Goal: Task Accomplishment & Management: Use online tool/utility

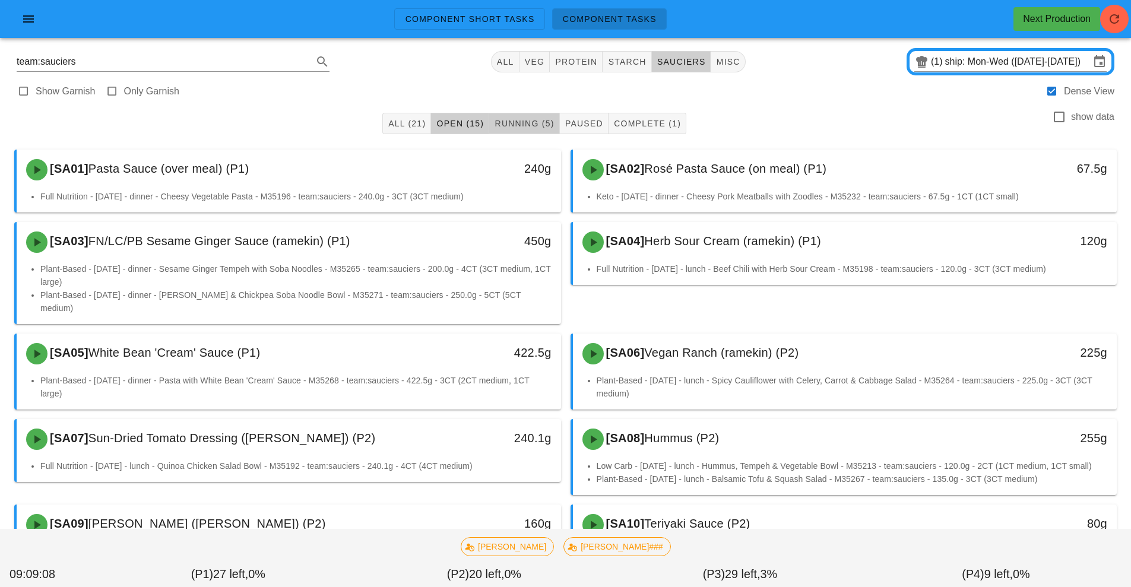
click at [520, 127] on span "Running (5)" at bounding box center [524, 124] width 60 height 10
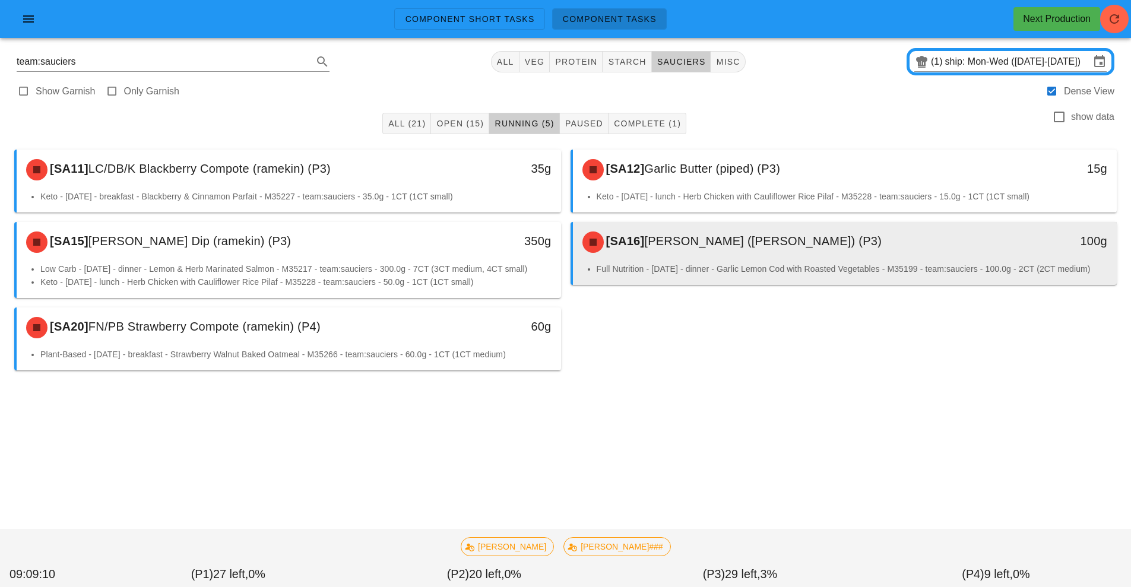
click at [742, 259] on div "[SA16] [PERSON_NAME] (ramekin) (P3)" at bounding box center [777, 242] width 404 height 36
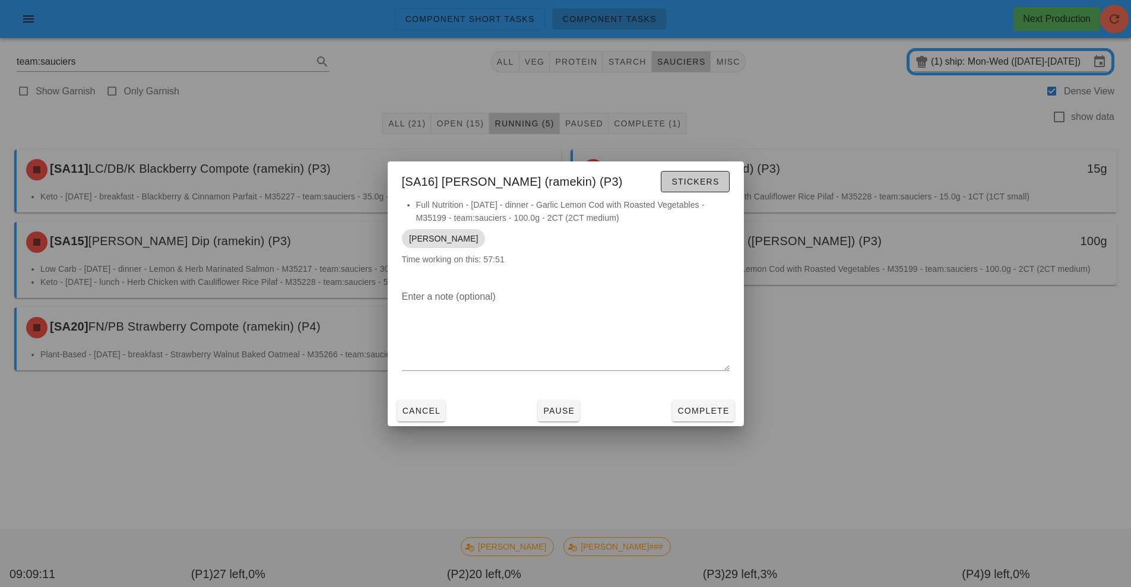
click at [717, 188] on button "Stickers" at bounding box center [695, 181] width 68 height 21
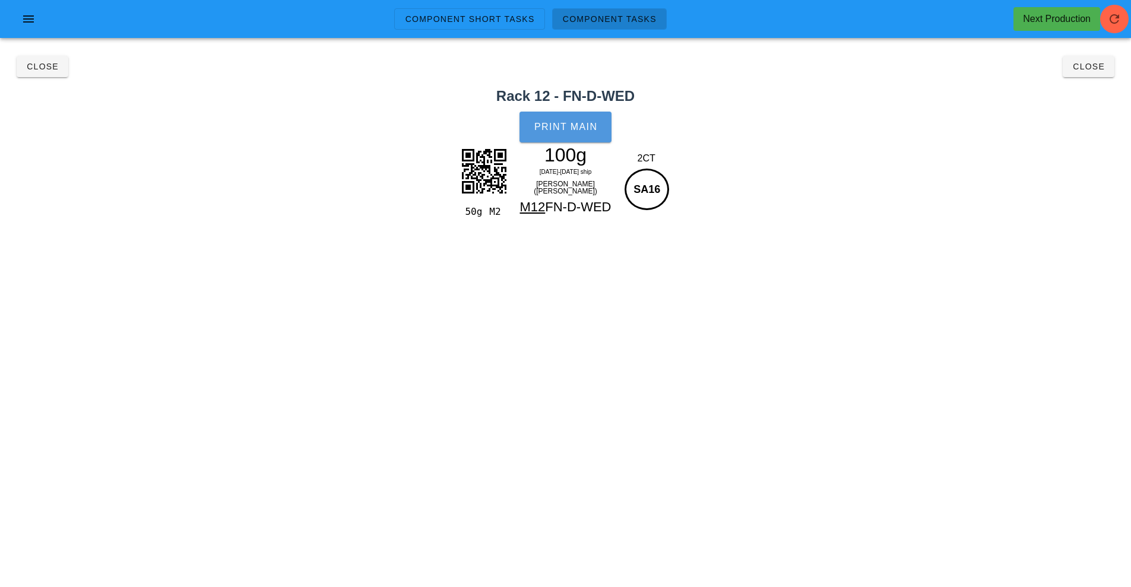
click at [583, 135] on button "Print Main" at bounding box center [565, 127] width 91 height 31
click at [1078, 65] on span "Close" at bounding box center [1089, 67] width 33 height 10
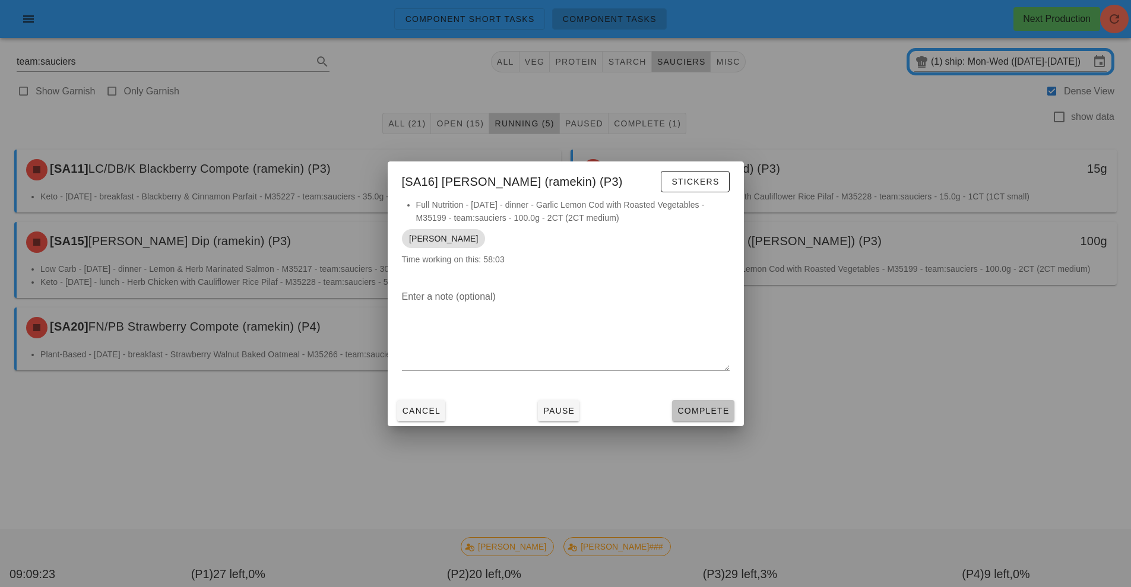
click at [710, 411] on span "Complete" at bounding box center [703, 411] width 52 height 10
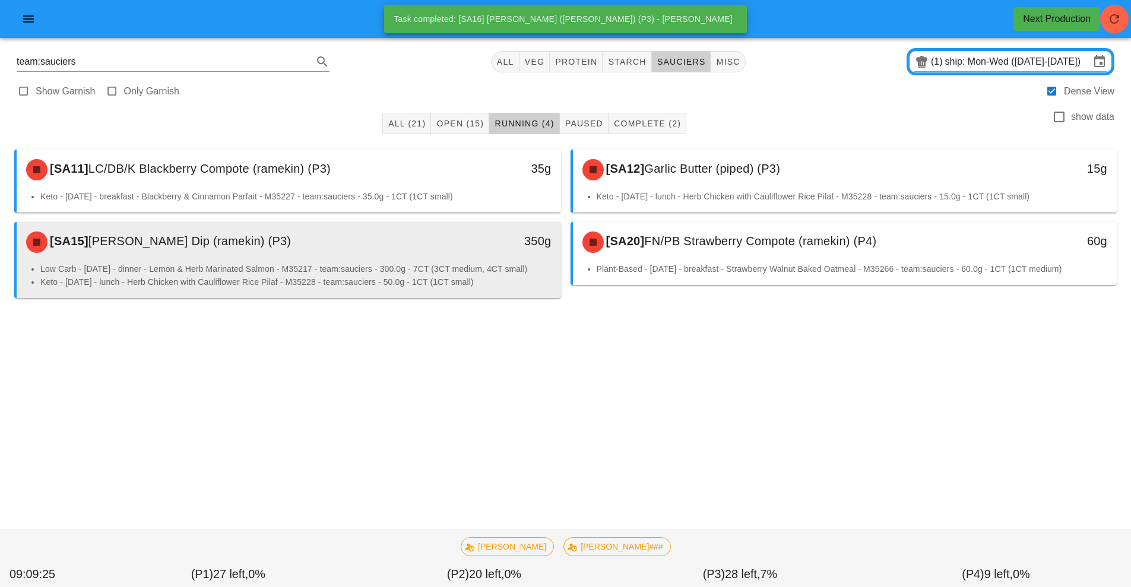
click at [484, 269] on li "Low Carb - [DATE] - dinner - Lemon & Herb Marinated Salmon - M35217 - team:sauc…" at bounding box center [295, 269] width 511 height 13
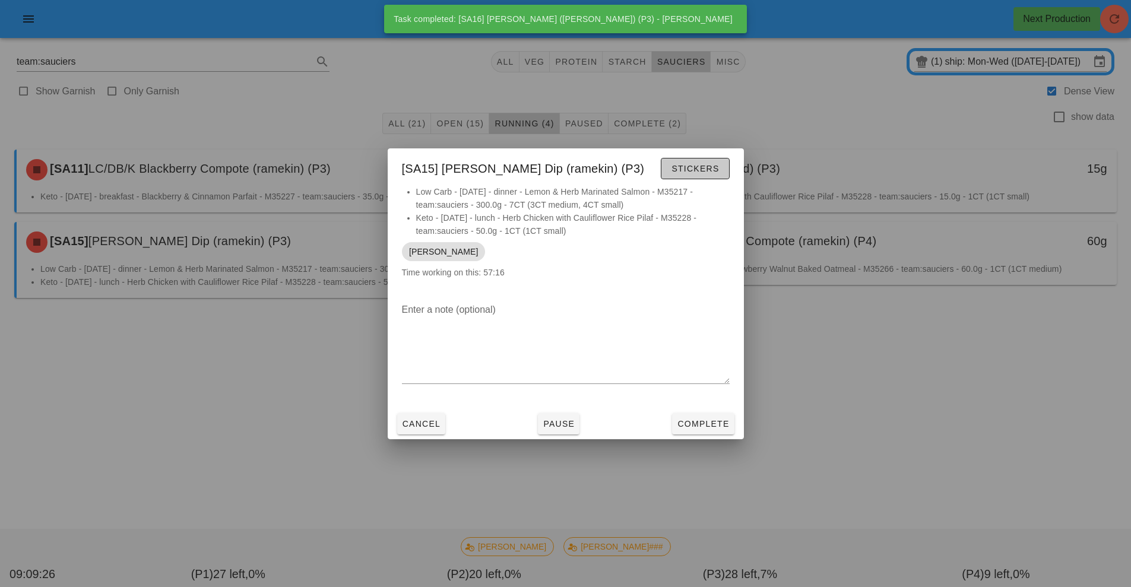
click at [713, 176] on button "Stickers" at bounding box center [695, 168] width 68 height 21
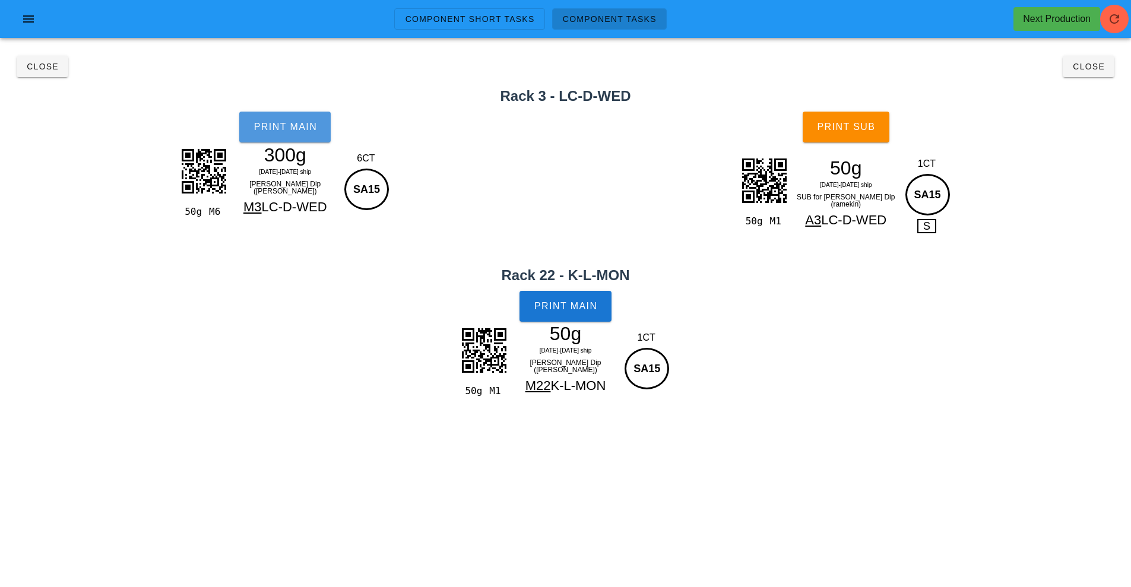
click at [302, 132] on span "Print Main" at bounding box center [285, 127] width 64 height 11
click at [575, 303] on span "Print Main" at bounding box center [566, 306] width 64 height 11
click at [861, 131] on span "Print Sub" at bounding box center [846, 127] width 59 height 11
click at [1089, 66] on span "Close" at bounding box center [1089, 67] width 33 height 10
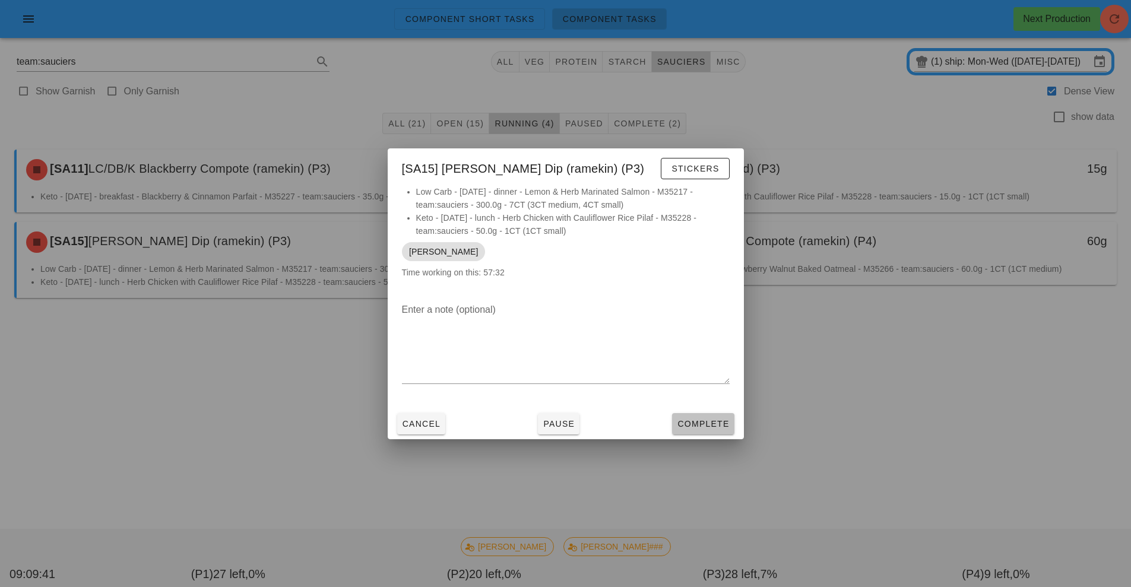
click at [719, 416] on button "Complete" at bounding box center [703, 423] width 62 height 21
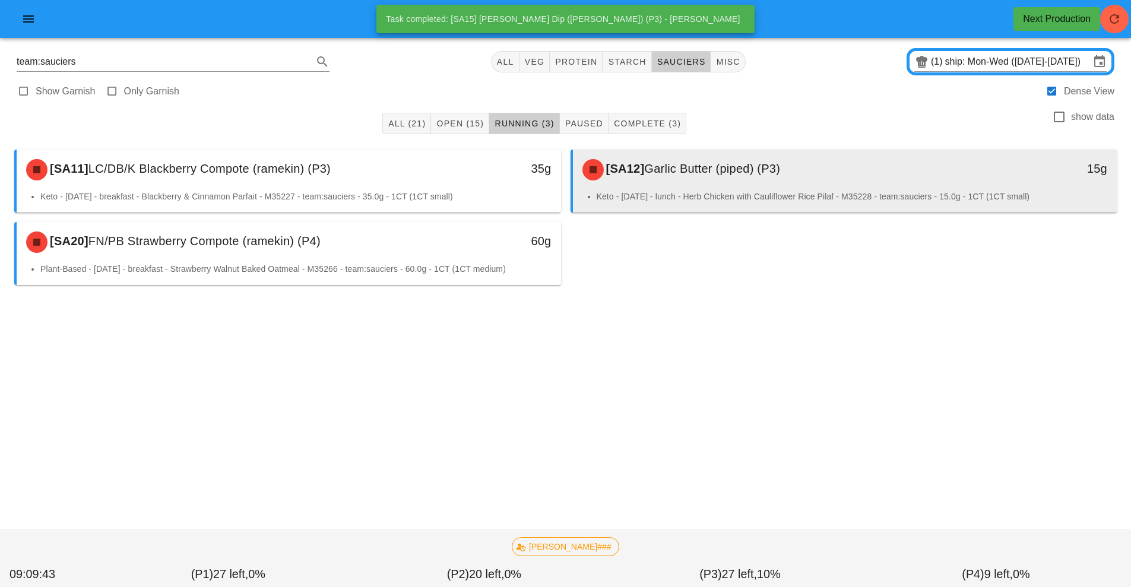
click at [801, 184] on div "[SA12] Garlic Butter (piped) (P3)" at bounding box center [777, 170] width 404 height 36
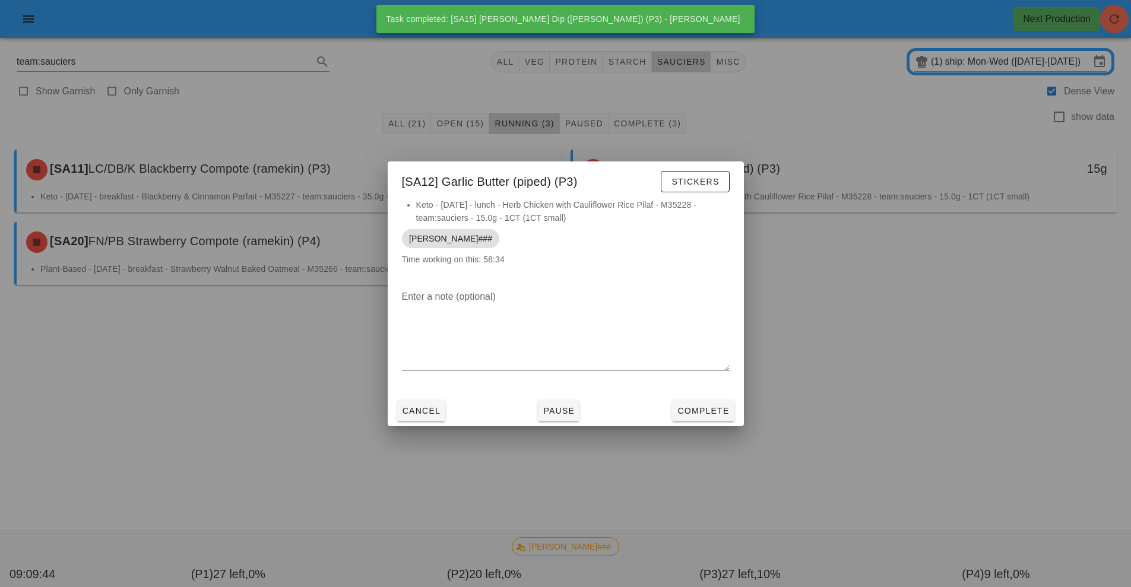
click at [903, 317] on div at bounding box center [565, 293] width 1131 height 587
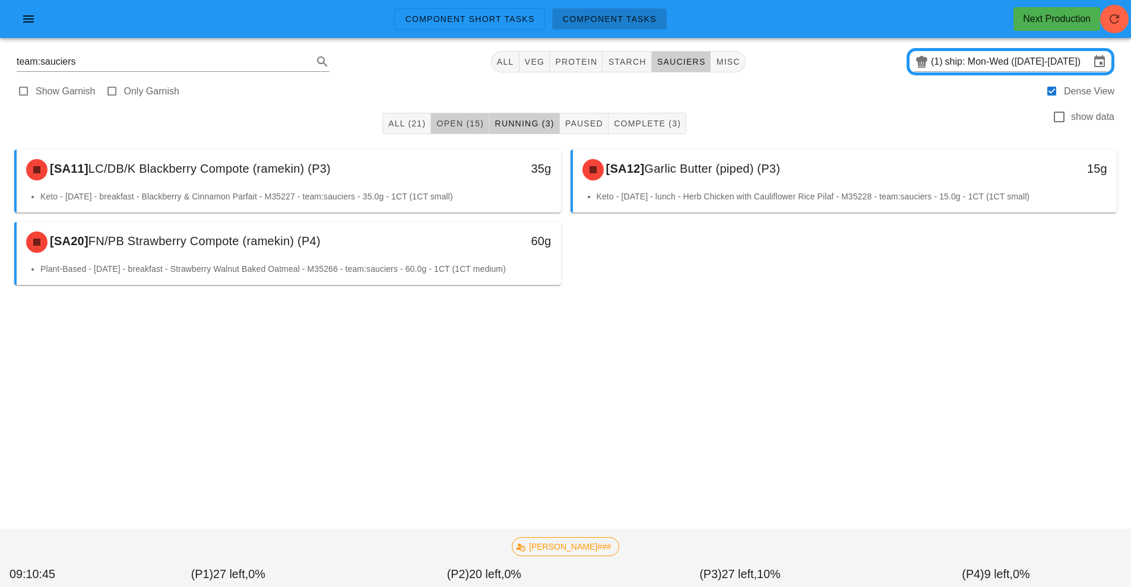
click at [466, 113] on button "Open (15)" at bounding box center [460, 123] width 58 height 21
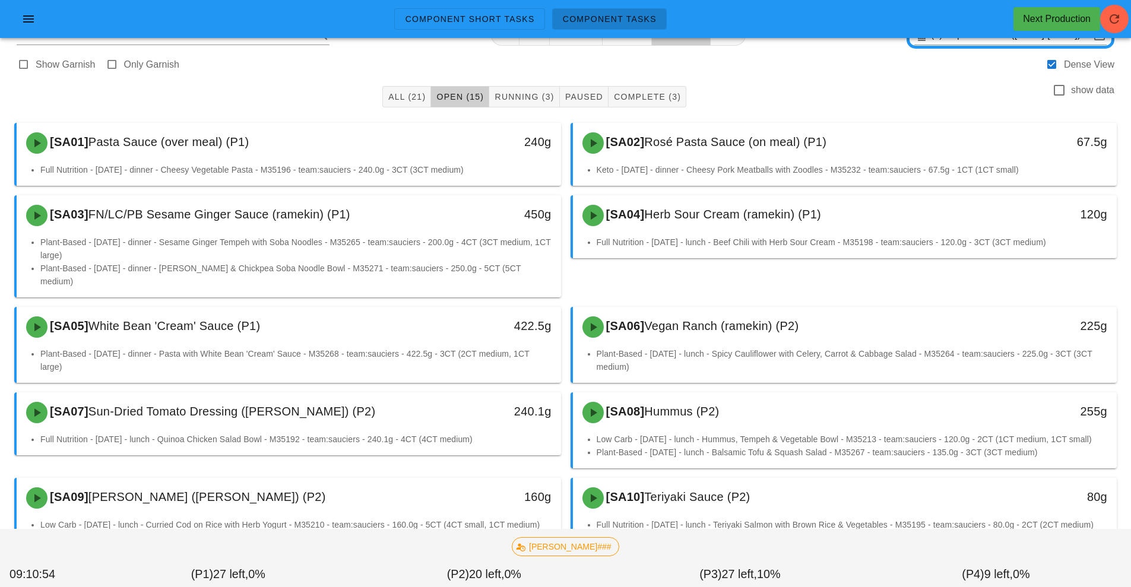
scroll to position [22, 0]
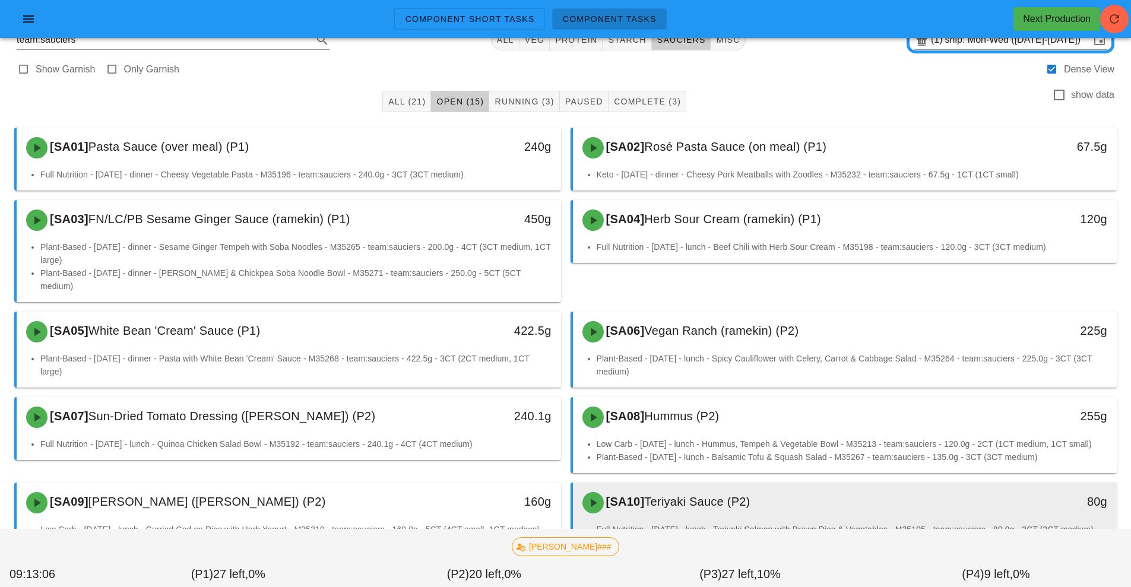
click at [699, 495] on span "Teriyaki Sauce (P2)" at bounding box center [697, 501] width 106 height 13
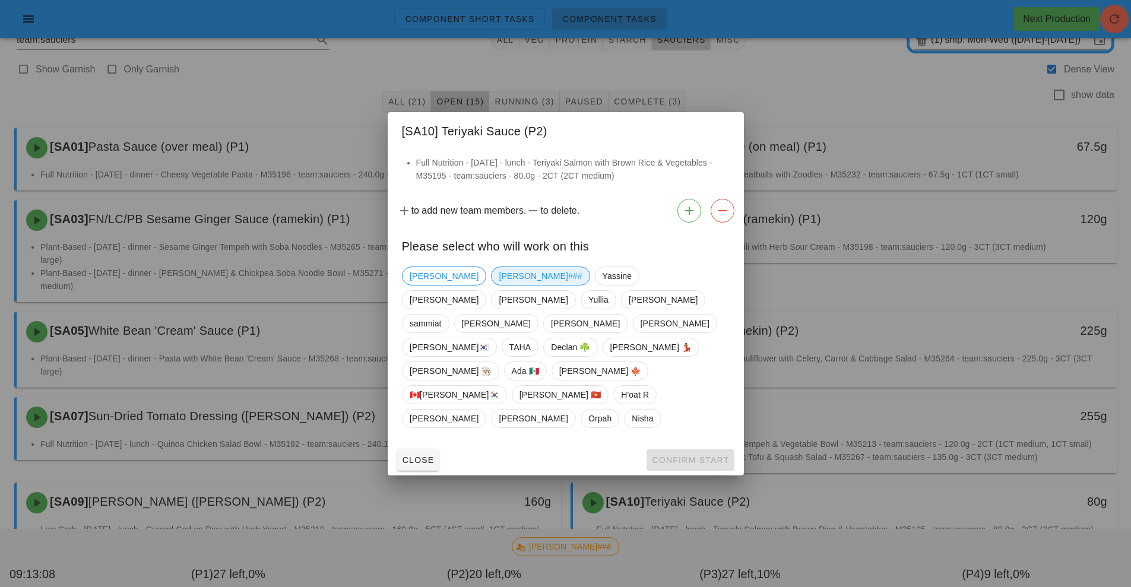
click at [499, 285] on span "[PERSON_NAME]###" at bounding box center [540, 276] width 83 height 18
click at [685, 456] on span "Confirm Start" at bounding box center [691, 461] width 78 height 10
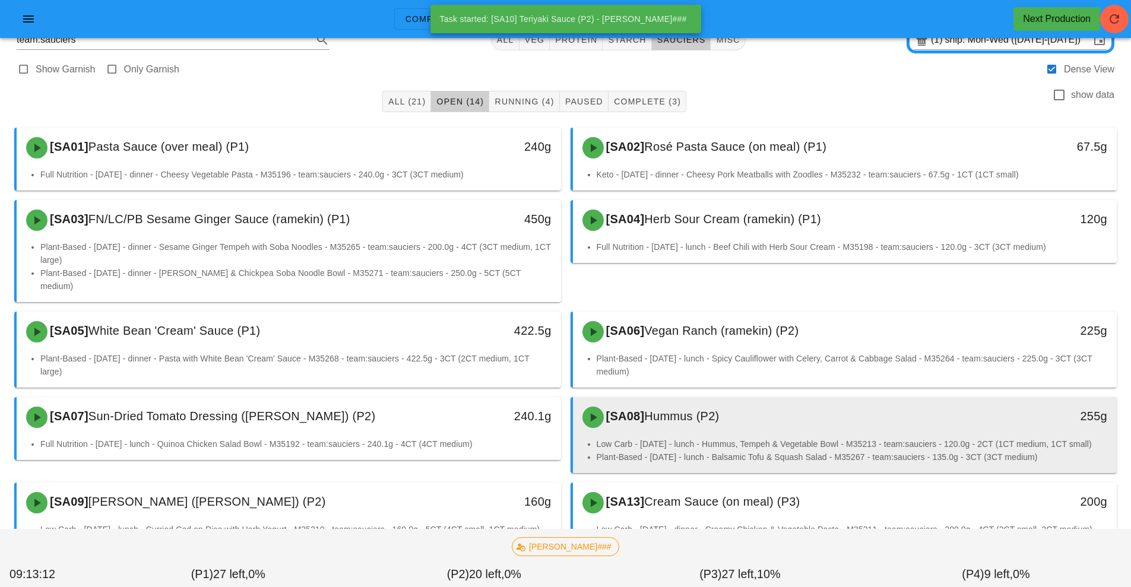
click at [700, 419] on div "[SA08] Hummus (P2)" at bounding box center [777, 418] width 404 height 36
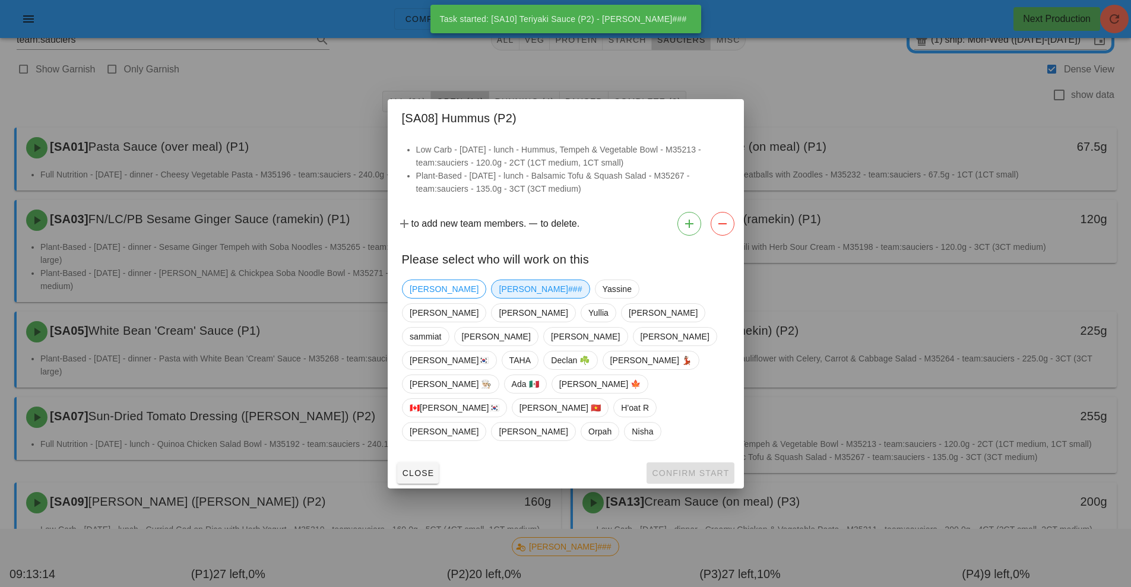
click at [499, 298] on span "[PERSON_NAME]###" at bounding box center [540, 289] width 83 height 18
click at [660, 463] on button "Confirm Start" at bounding box center [690, 473] width 87 height 21
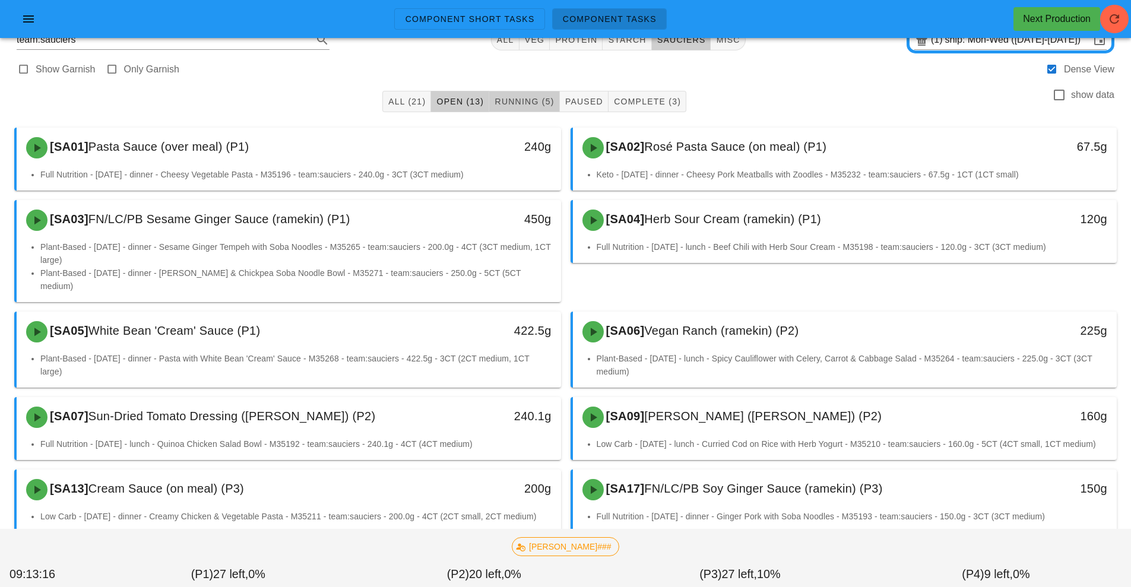
click at [526, 106] on span "Running (5)" at bounding box center [524, 102] width 60 height 10
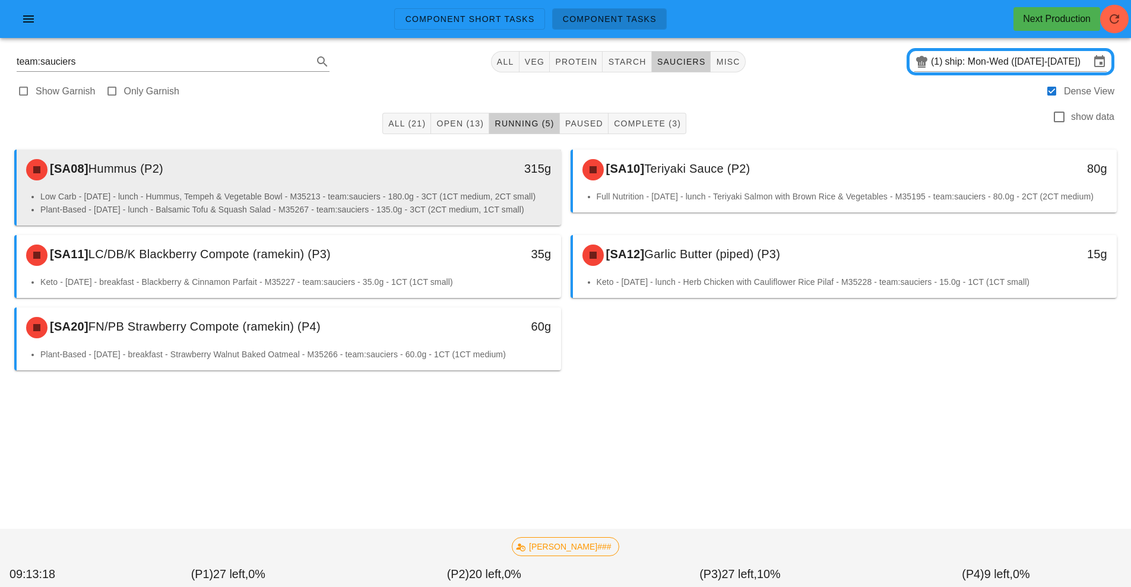
click at [445, 192] on li "Low Carb - [DATE] - lunch - Hummus, Tempeh & Vegetable Bowl - M35213 - team:sau…" at bounding box center [295, 196] width 511 height 13
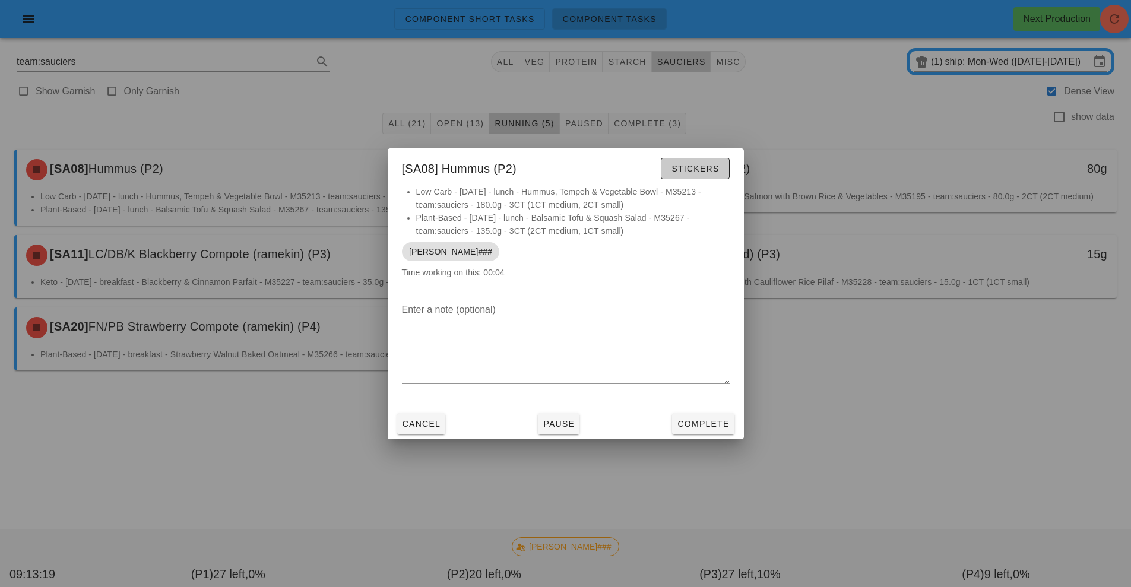
click at [692, 169] on span "Stickers" at bounding box center [695, 169] width 48 height 10
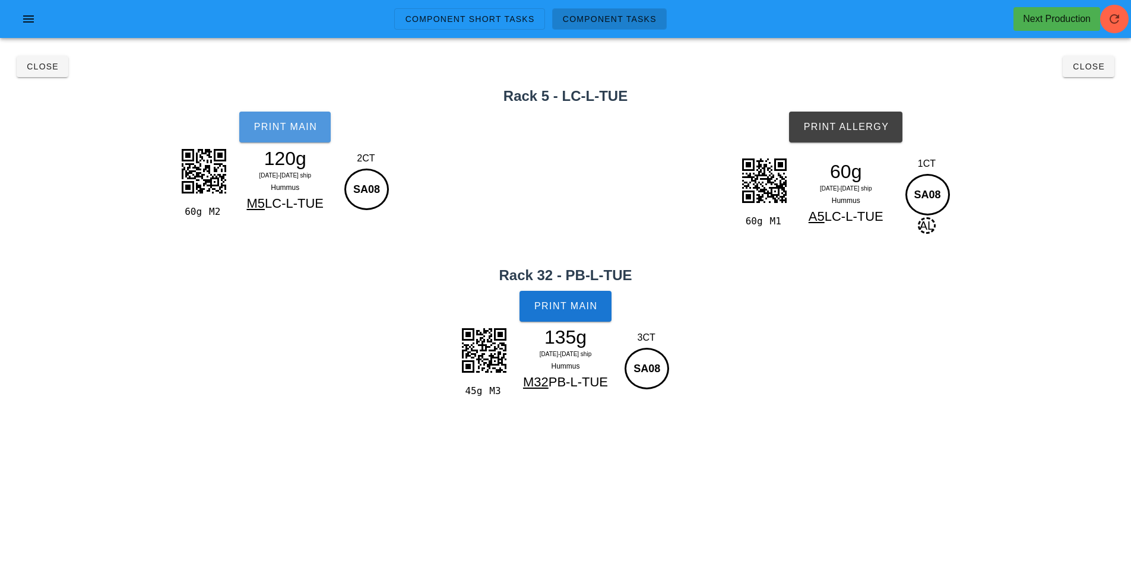
click at [299, 140] on button "Print Main" at bounding box center [284, 127] width 91 height 31
click at [862, 129] on span "Print Allergy" at bounding box center [846, 127] width 86 height 11
click at [564, 306] on span "Print Main" at bounding box center [566, 306] width 64 height 11
click at [36, 68] on span "Close" at bounding box center [42, 67] width 33 height 10
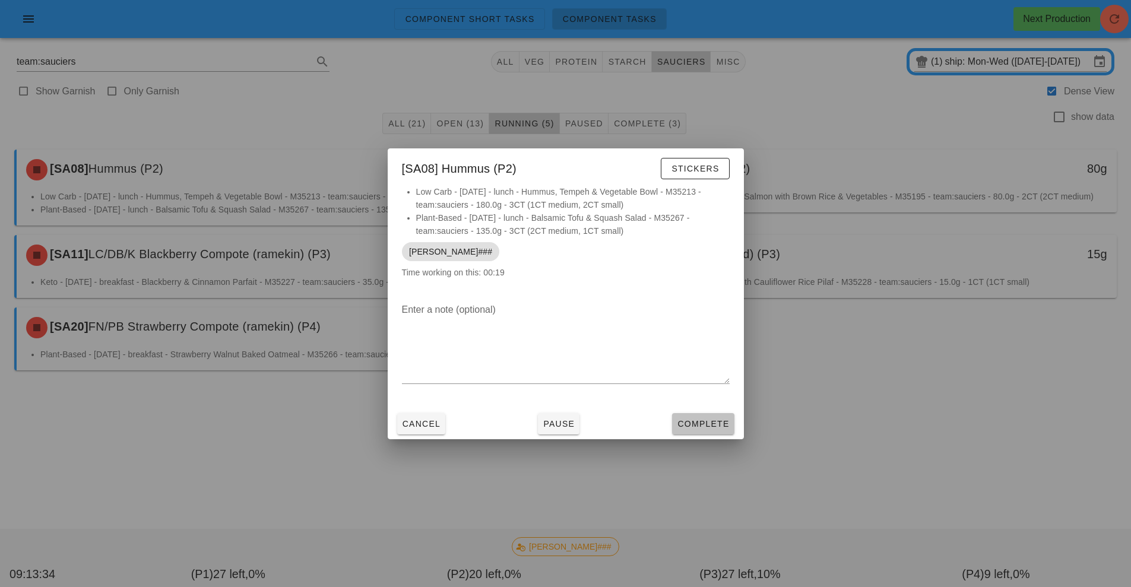
click at [710, 426] on span "Complete" at bounding box center [703, 424] width 52 height 10
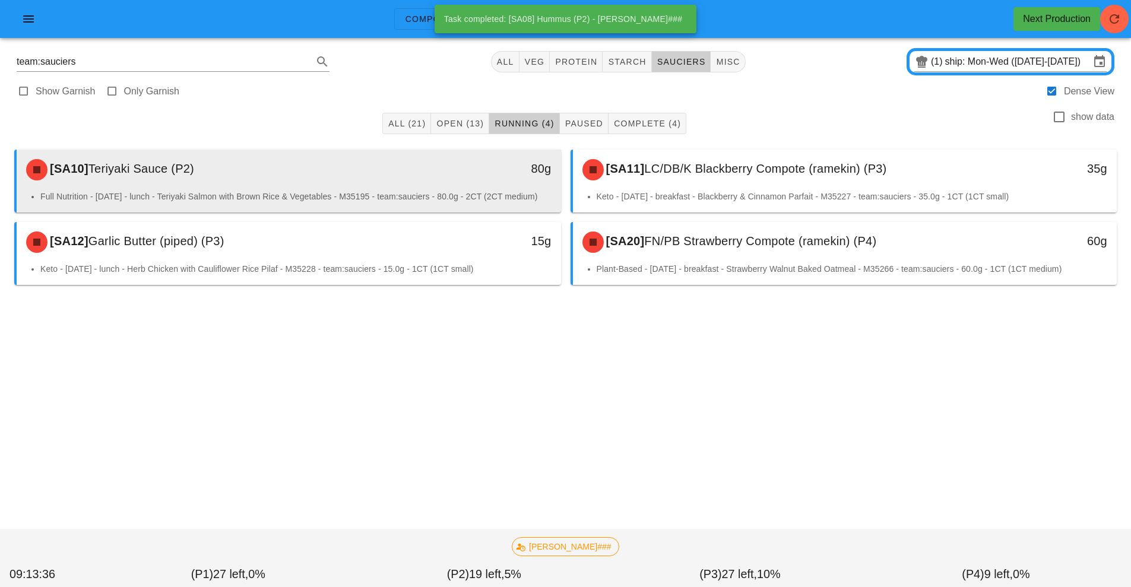
click at [407, 182] on div "[SA10] Teriyaki Sauce (P2)" at bounding box center [221, 170] width 404 height 36
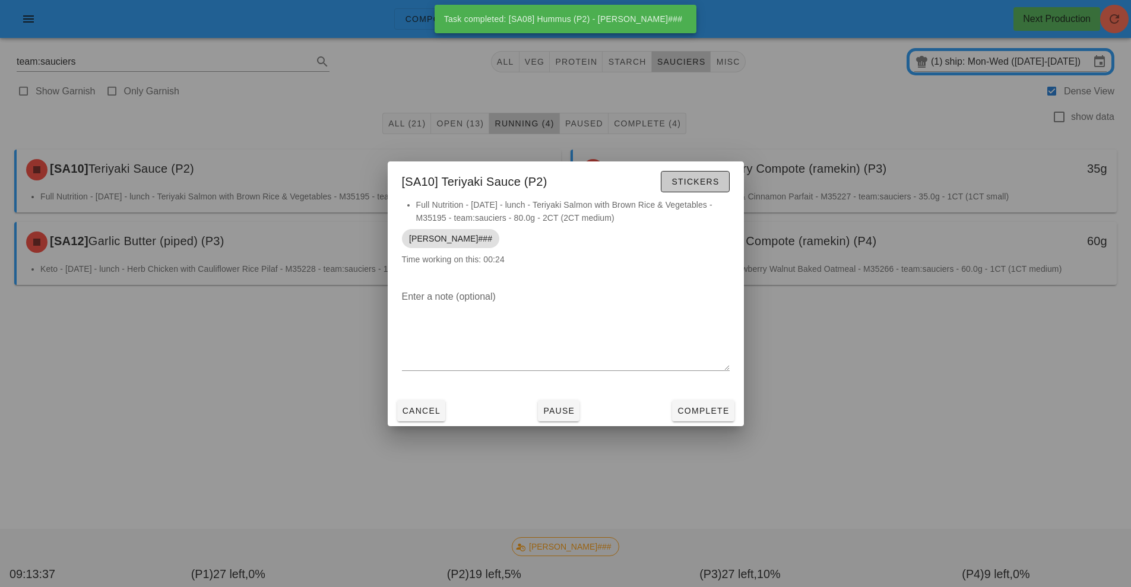
click at [703, 188] on button "Stickers" at bounding box center [695, 181] width 68 height 21
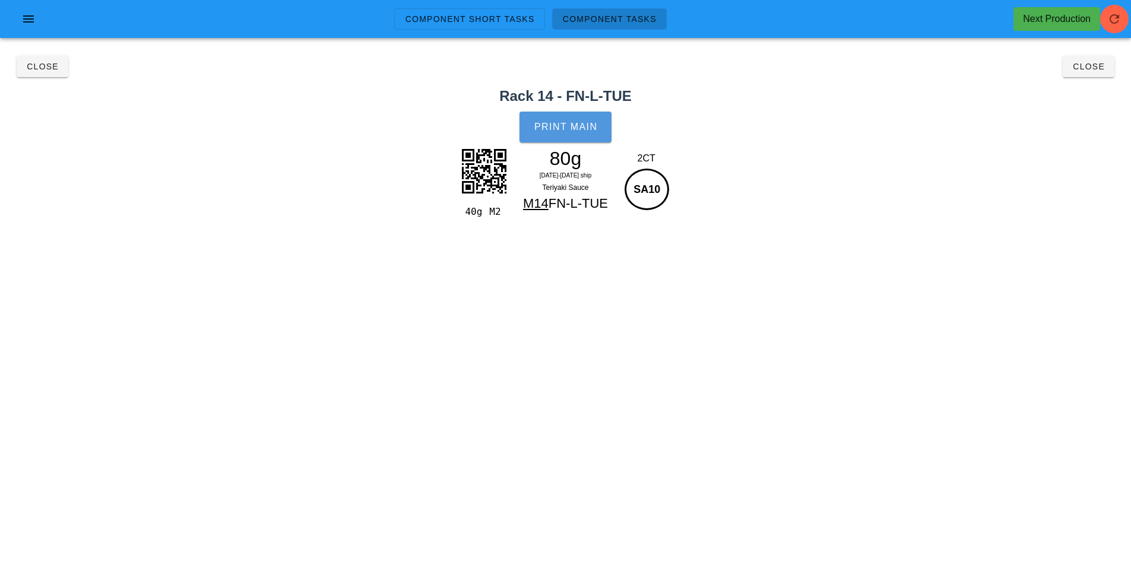
click at [567, 133] on button "Print Main" at bounding box center [565, 127] width 91 height 31
click at [39, 67] on span "Close" at bounding box center [42, 67] width 33 height 10
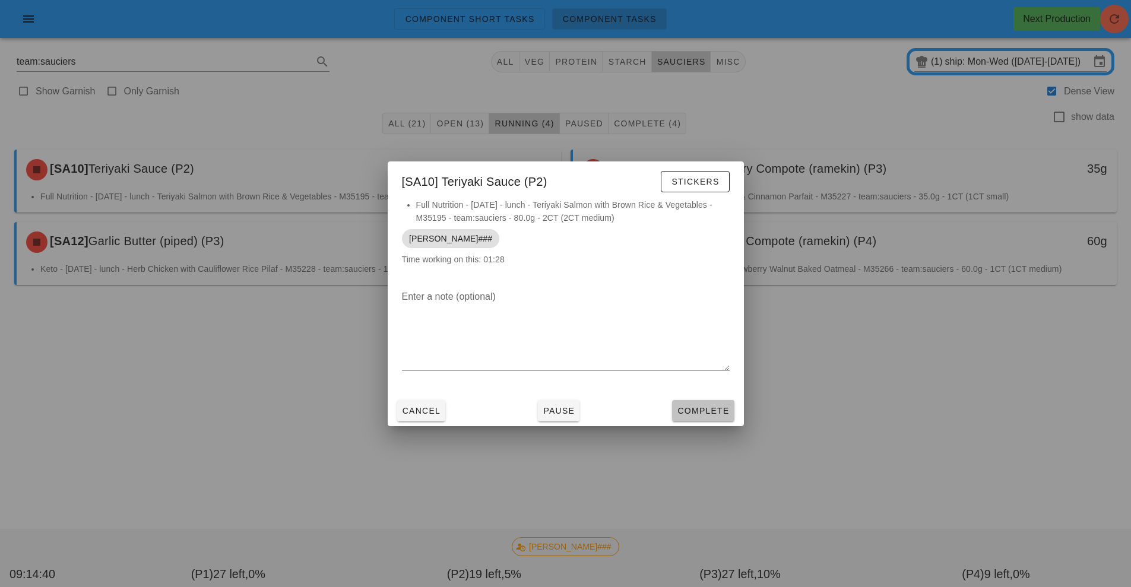
click at [707, 410] on span "Complete" at bounding box center [703, 411] width 52 height 10
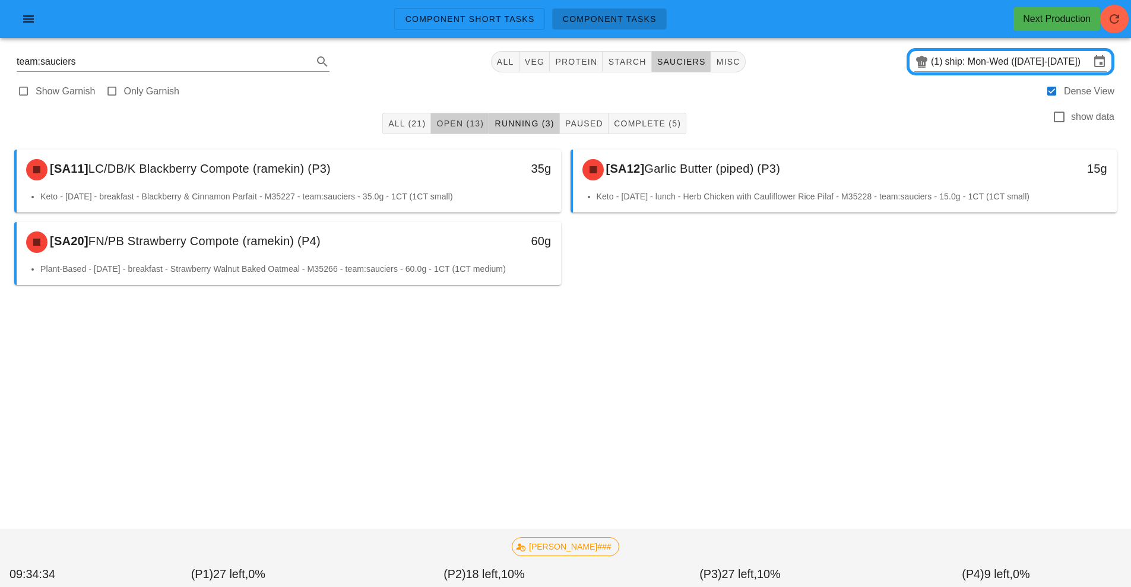
click at [470, 123] on span "Open (13)" at bounding box center [460, 124] width 48 height 10
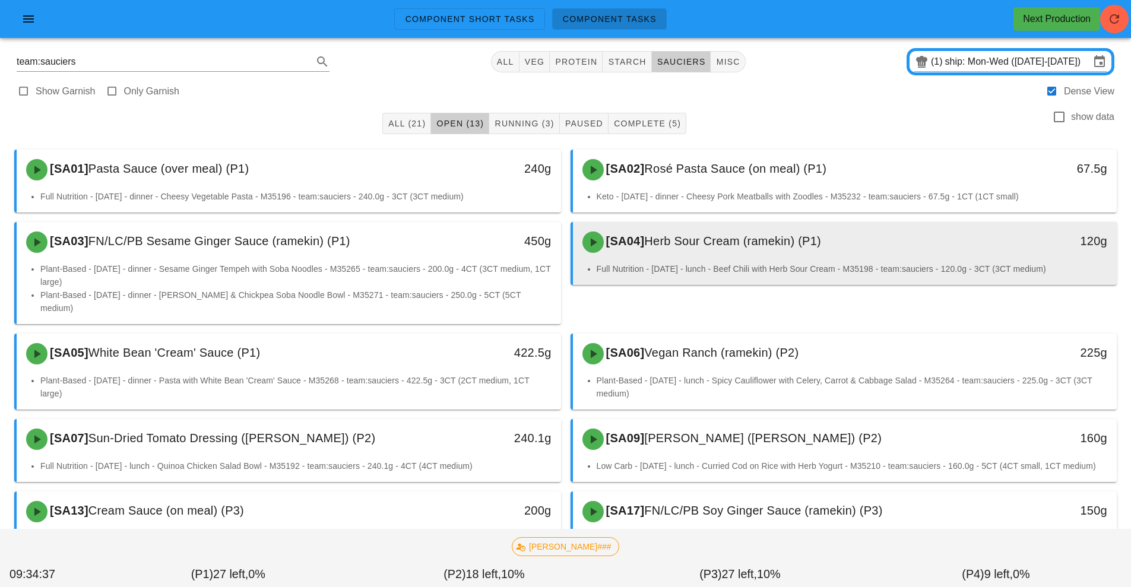
click at [709, 254] on div "[SA04] Herb Sour Cream (ramekin) (P1)" at bounding box center [777, 242] width 404 height 36
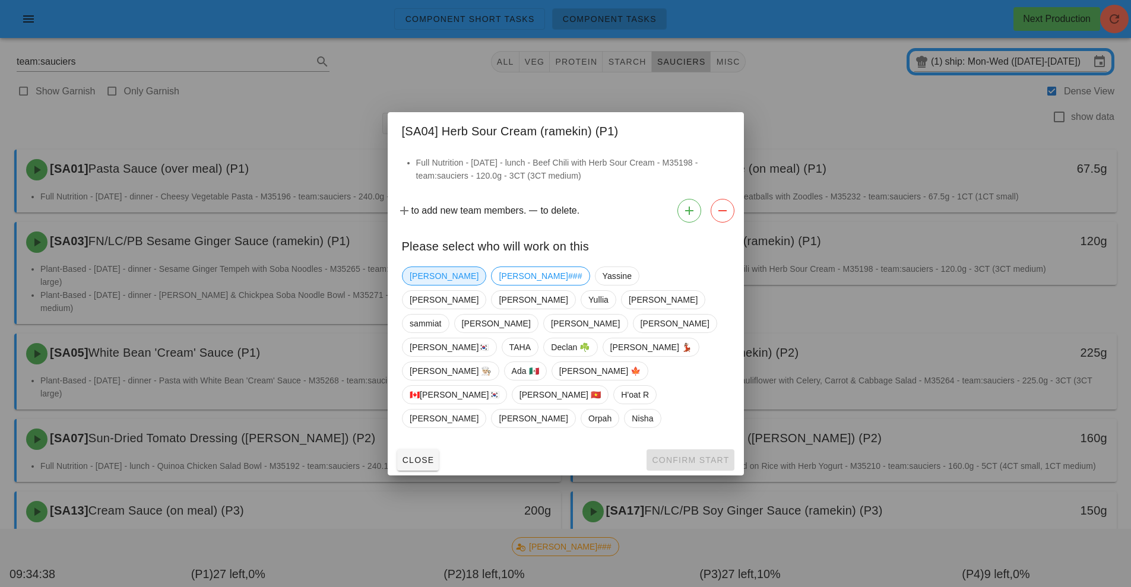
click at [420, 285] on span "[PERSON_NAME]" at bounding box center [444, 276] width 69 height 18
click at [672, 450] on button "Confirm Start" at bounding box center [690, 460] width 87 height 21
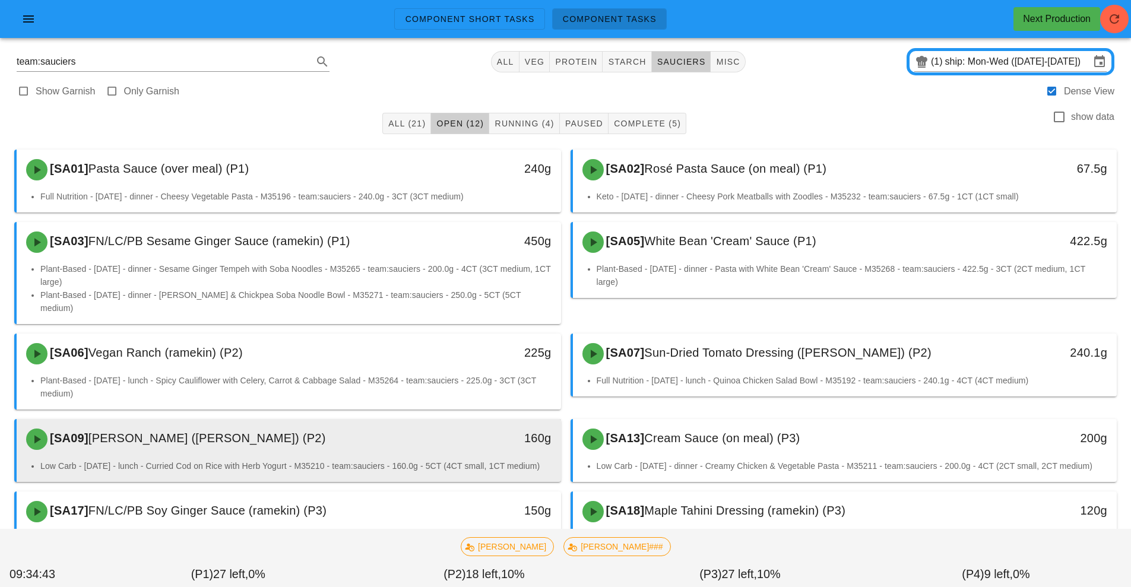
click at [368, 442] on div "[SA09] [PERSON_NAME] ([PERSON_NAME]) (P2)" at bounding box center [221, 440] width 404 height 36
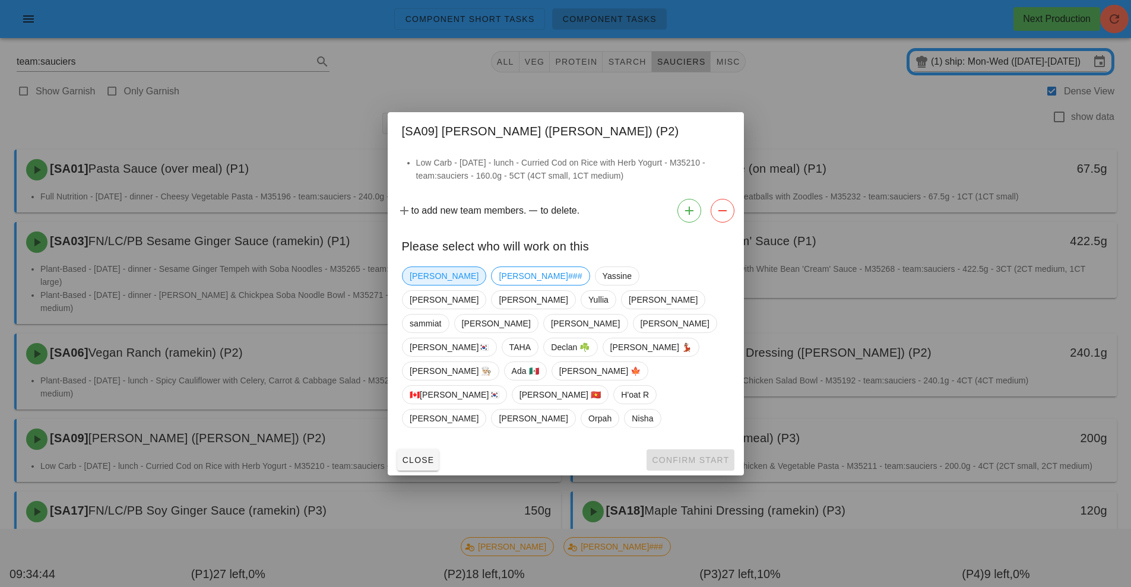
click at [423, 285] on span "[PERSON_NAME]" at bounding box center [444, 276] width 69 height 18
click at [678, 450] on button "Confirm Start" at bounding box center [690, 460] width 87 height 21
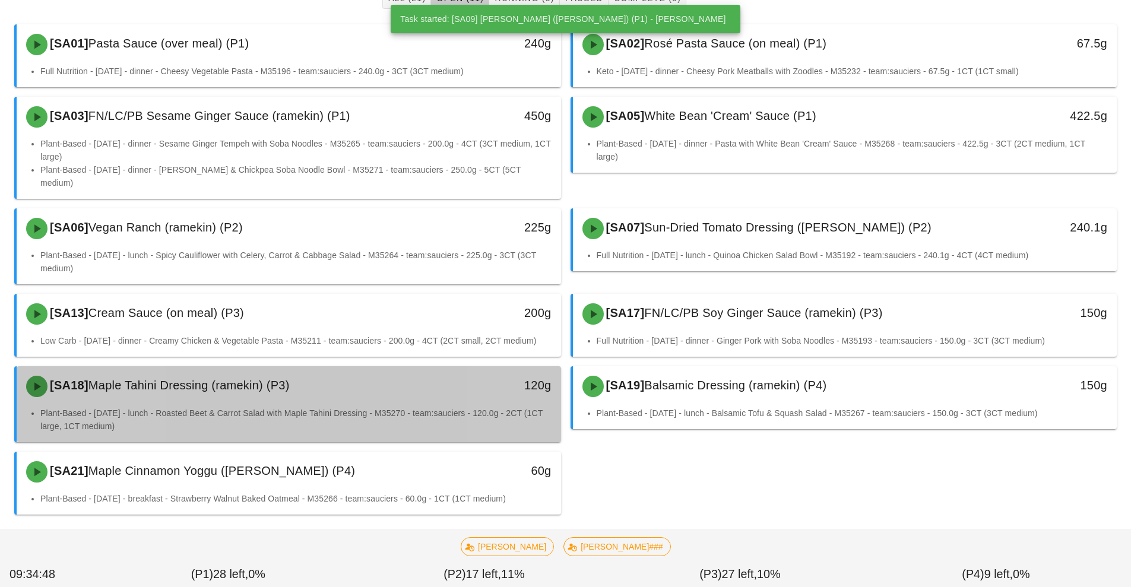
scroll to position [125, 0]
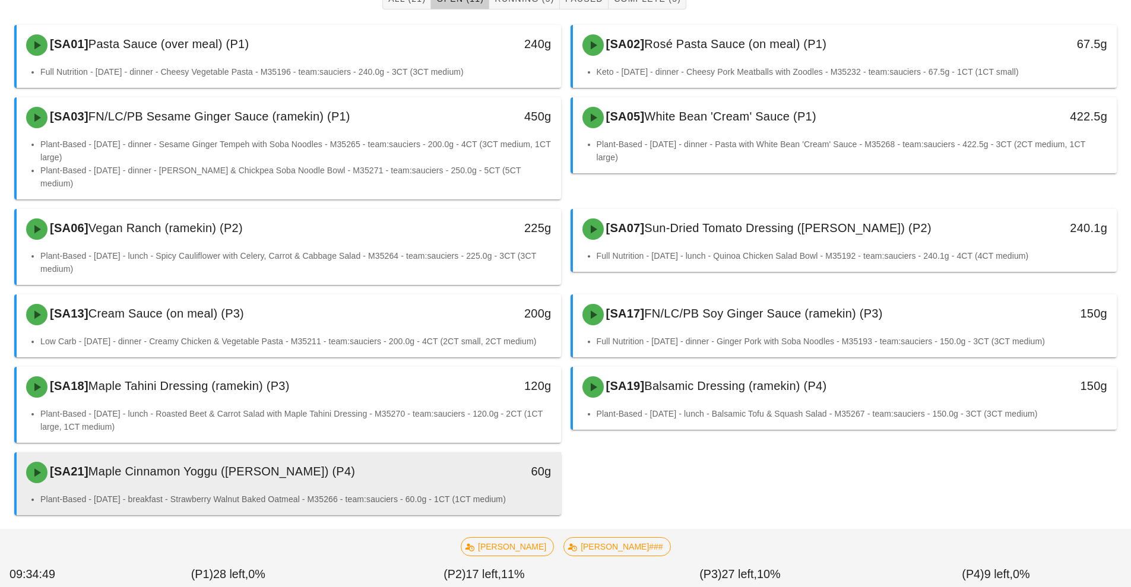
click at [401, 463] on div "[SA21] Maple Cinnamon Yoggu (ramekin) (P4)" at bounding box center [221, 473] width 404 height 36
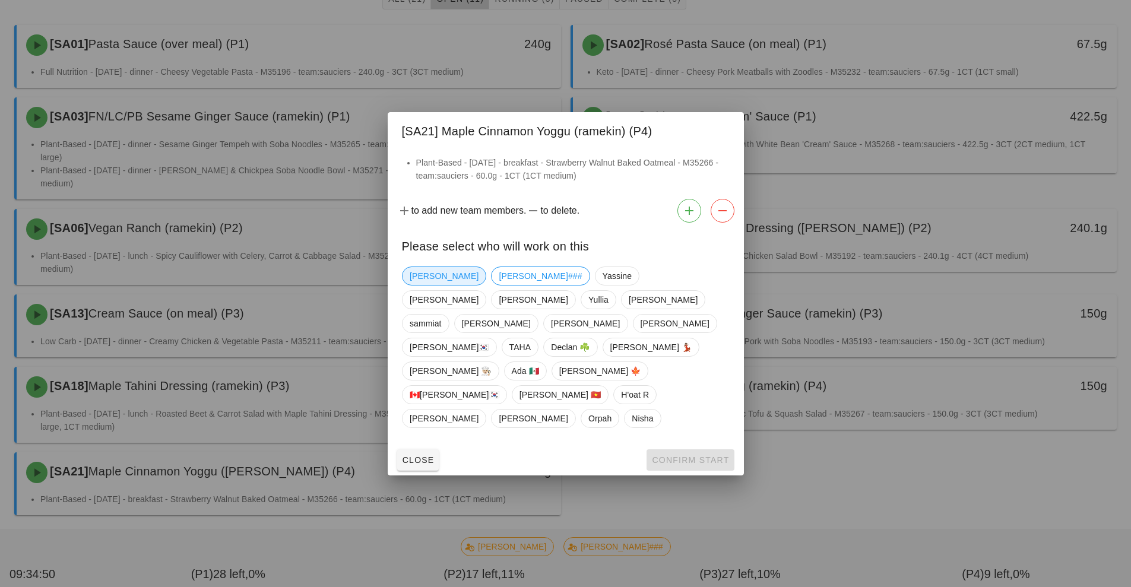
click at [422, 285] on span "[PERSON_NAME]" at bounding box center [444, 276] width 69 height 18
click at [682, 456] on span "Confirm Start" at bounding box center [691, 461] width 78 height 10
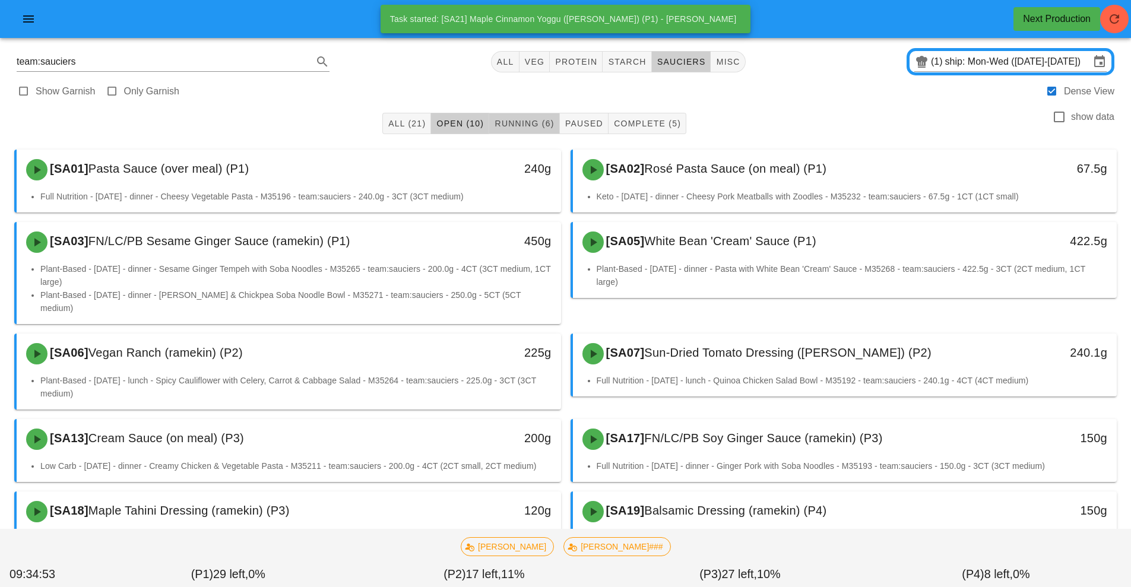
click at [528, 132] on button "Running (6)" at bounding box center [524, 123] width 70 height 21
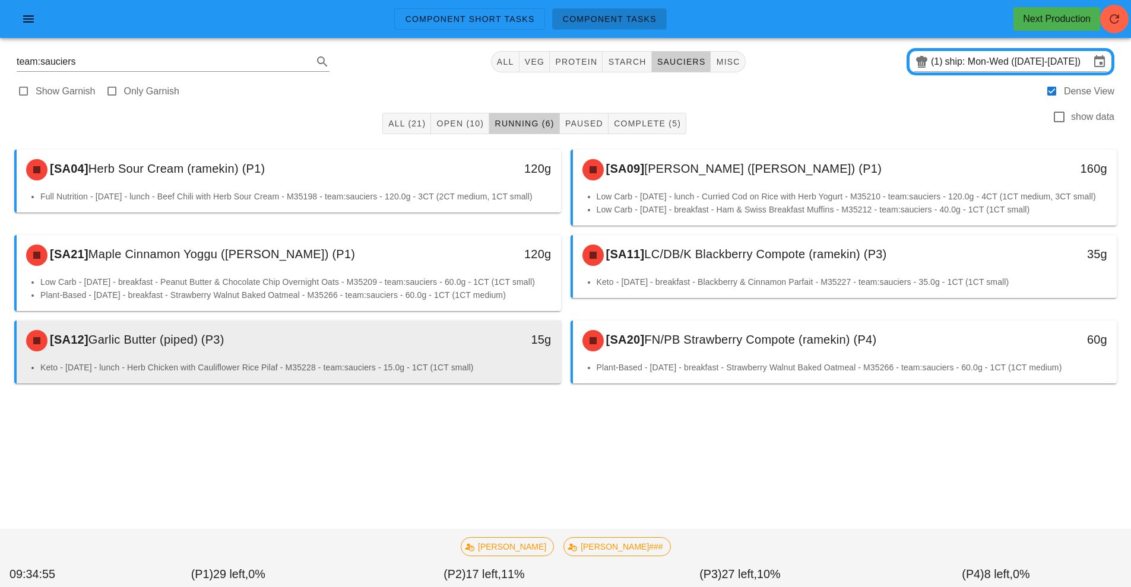
click at [476, 356] on div "15g" at bounding box center [490, 341] width 135 height 36
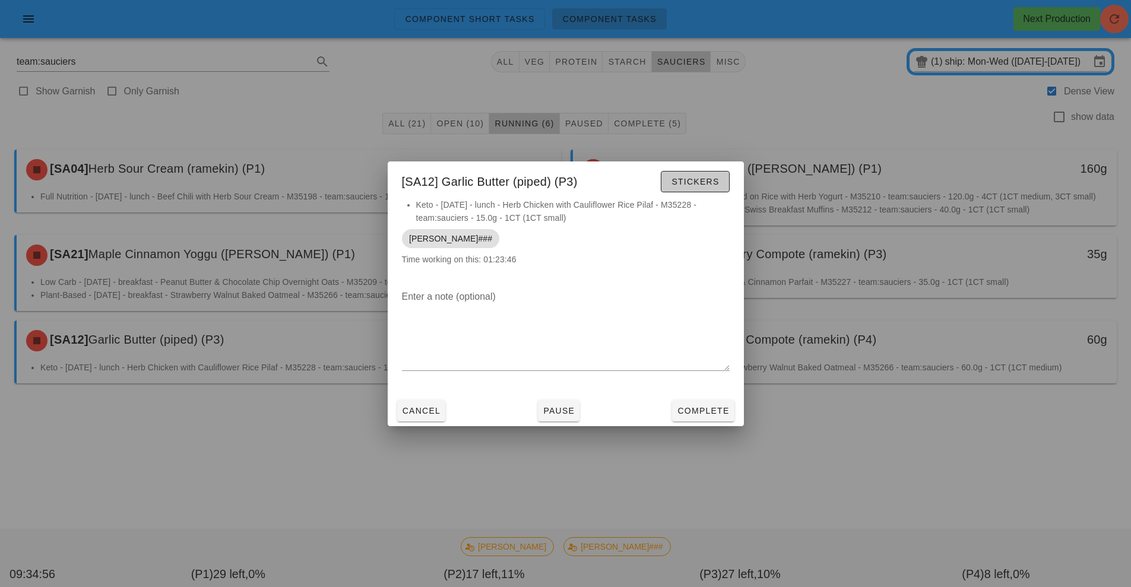
click at [706, 172] on button "Stickers" at bounding box center [695, 181] width 68 height 21
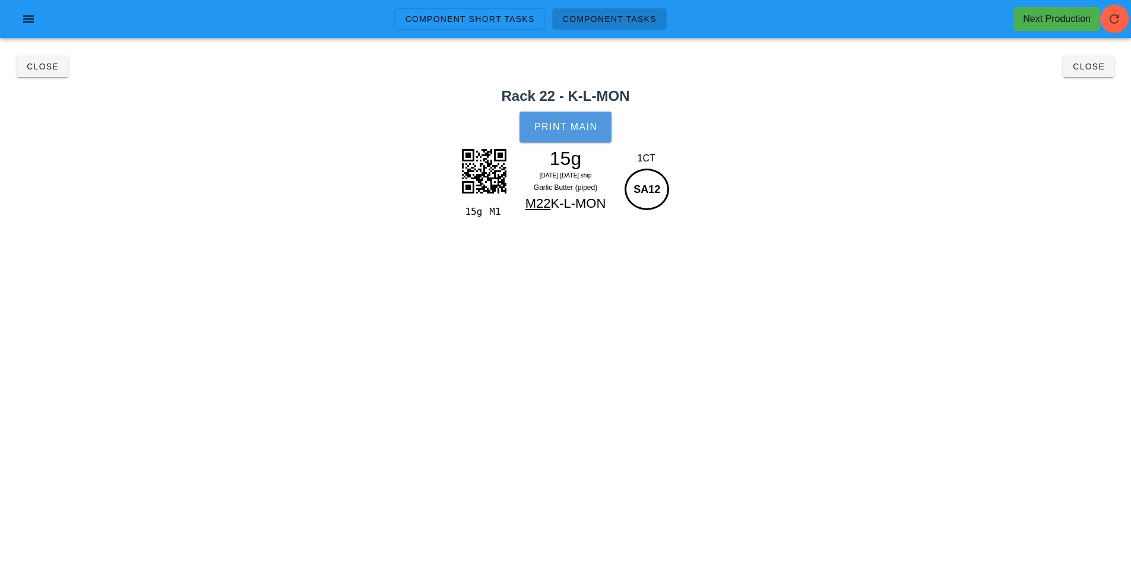
click at [585, 126] on span "Print Main" at bounding box center [566, 127] width 64 height 11
click at [59, 72] on button "Close" at bounding box center [43, 66] width 52 height 21
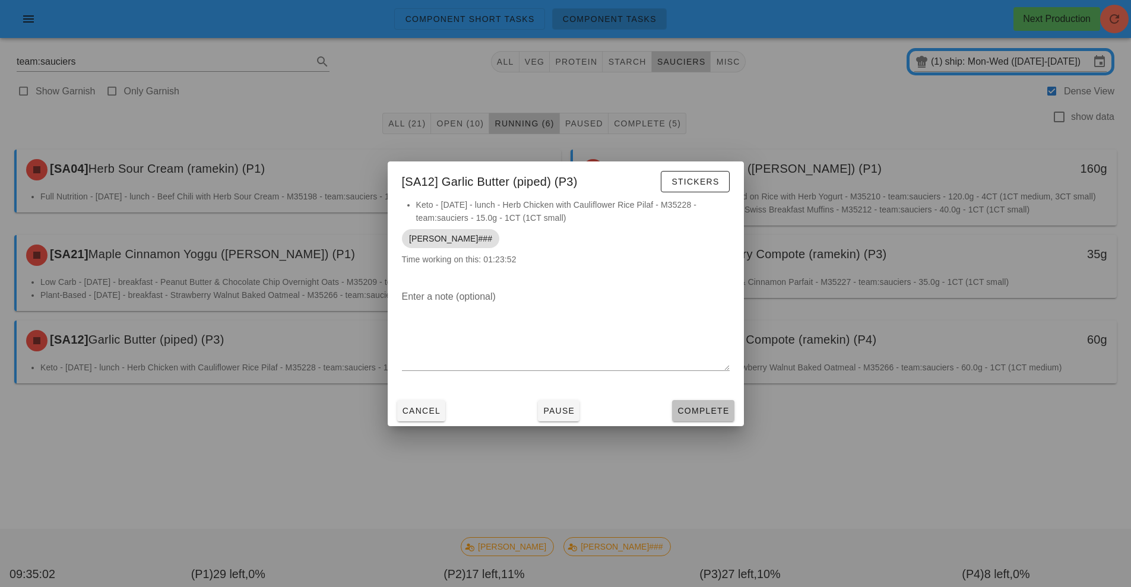
click at [694, 411] on span "Complete" at bounding box center [703, 411] width 52 height 10
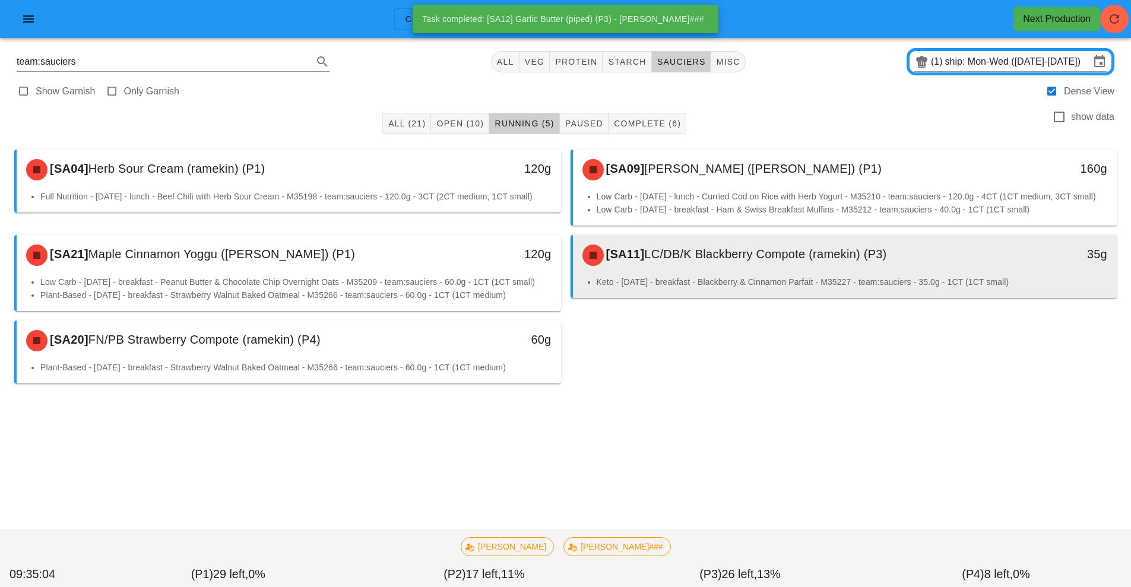
click at [691, 271] on div "[SA11] LC/DB/K Blackberry Compote (ramekin) (P3)" at bounding box center [777, 256] width 404 height 36
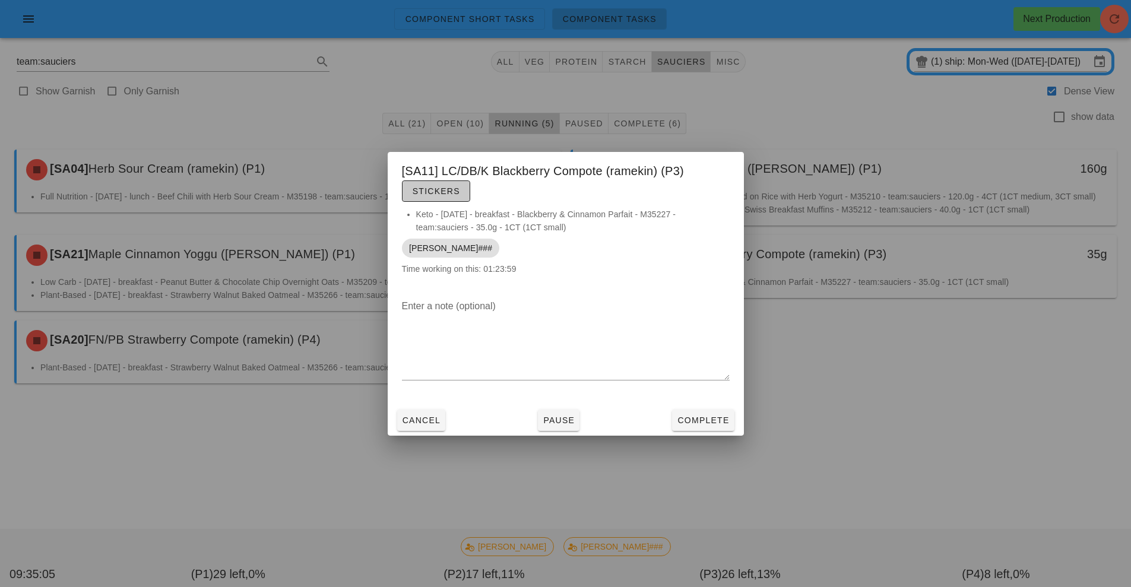
click at [453, 197] on button "Stickers" at bounding box center [436, 191] width 68 height 21
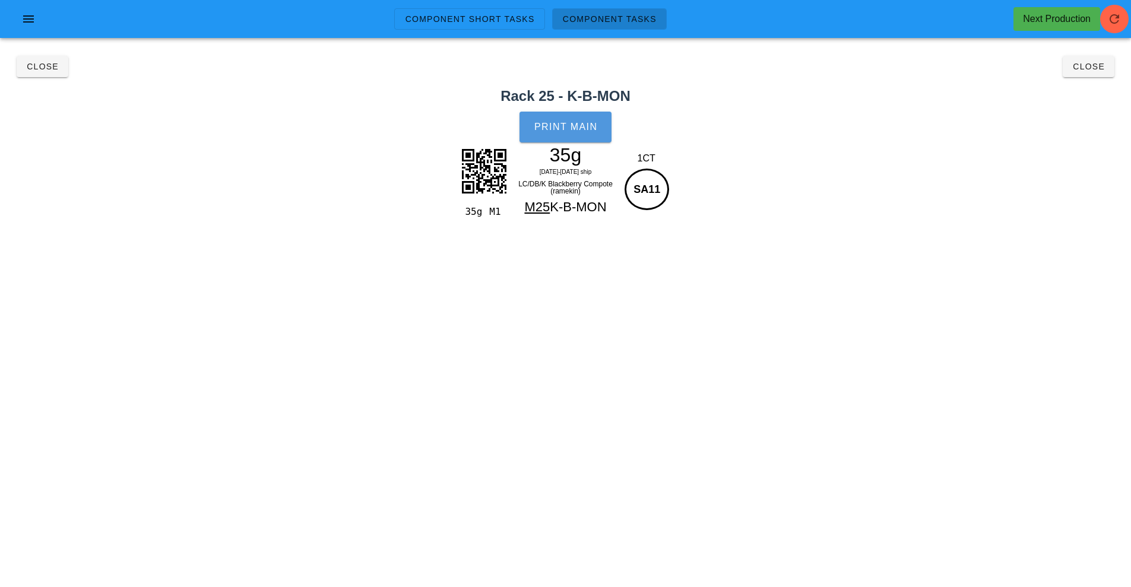
click at [574, 133] on button "Print Main" at bounding box center [565, 127] width 91 height 31
click at [43, 73] on button "Close" at bounding box center [43, 66] width 52 height 21
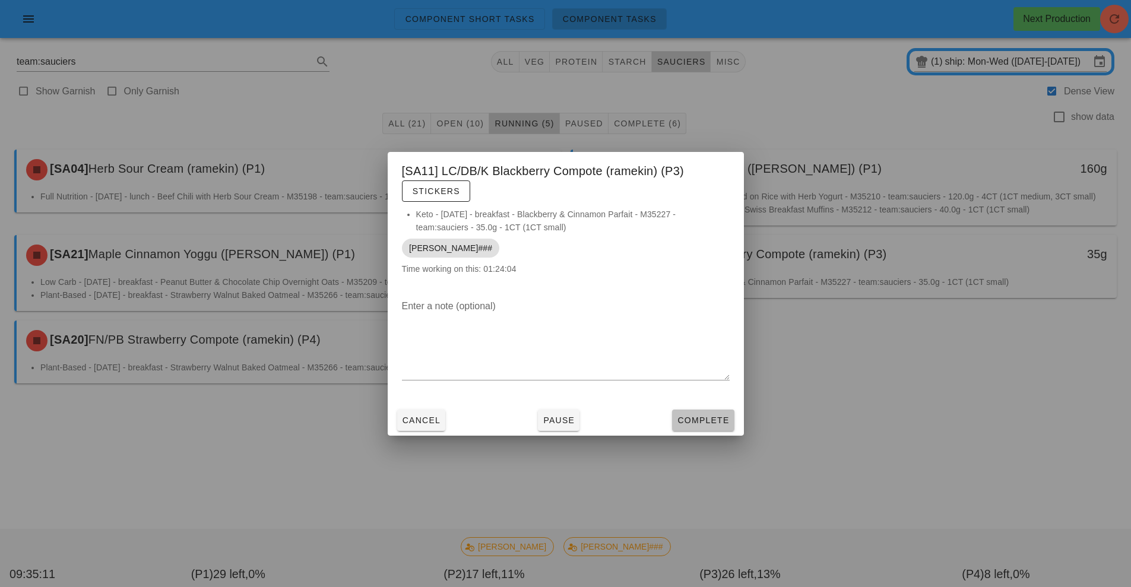
click at [702, 430] on button "Complete" at bounding box center [703, 420] width 62 height 21
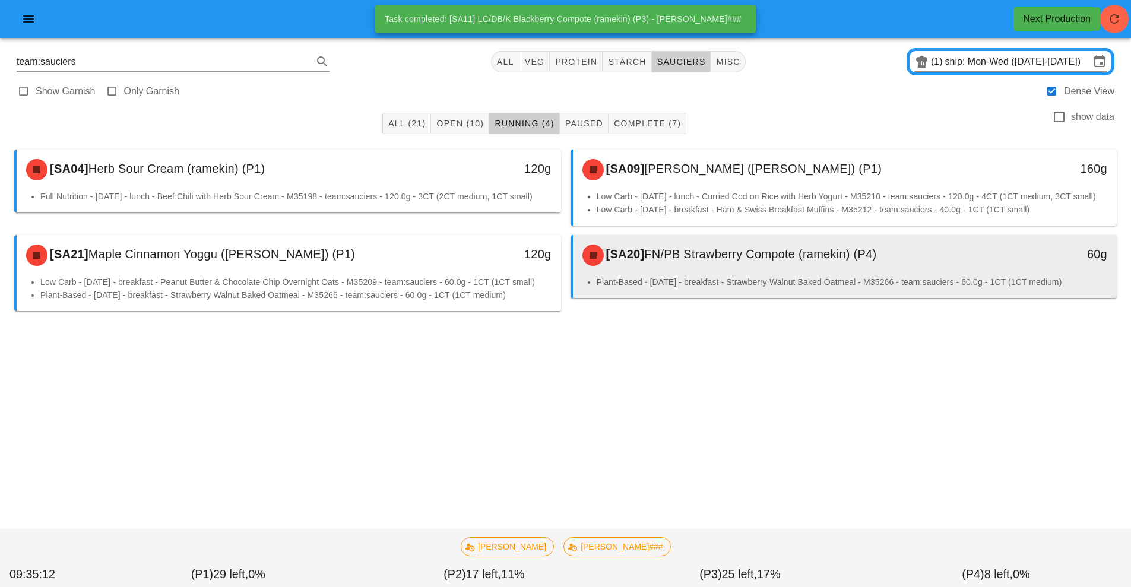
click at [713, 261] on div "[SA20] FN/PB Strawberry Compote (ramekin) (P4)" at bounding box center [777, 256] width 404 height 36
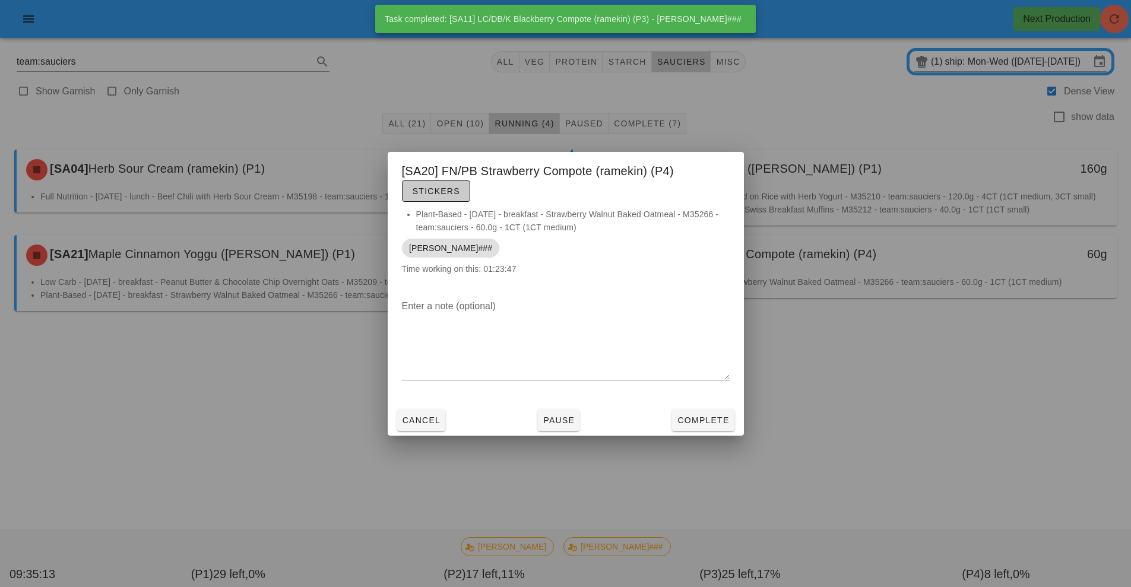
click at [461, 192] on button "Stickers" at bounding box center [436, 191] width 68 height 21
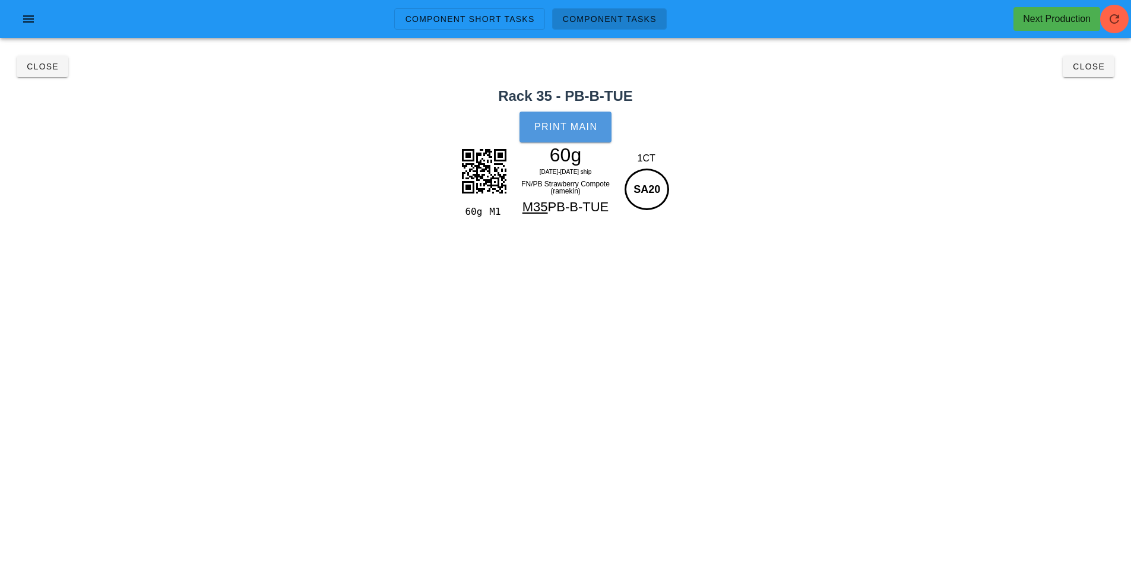
click at [570, 119] on button "Print Main" at bounding box center [565, 127] width 91 height 31
click at [39, 72] on button "Close" at bounding box center [43, 66] width 52 height 21
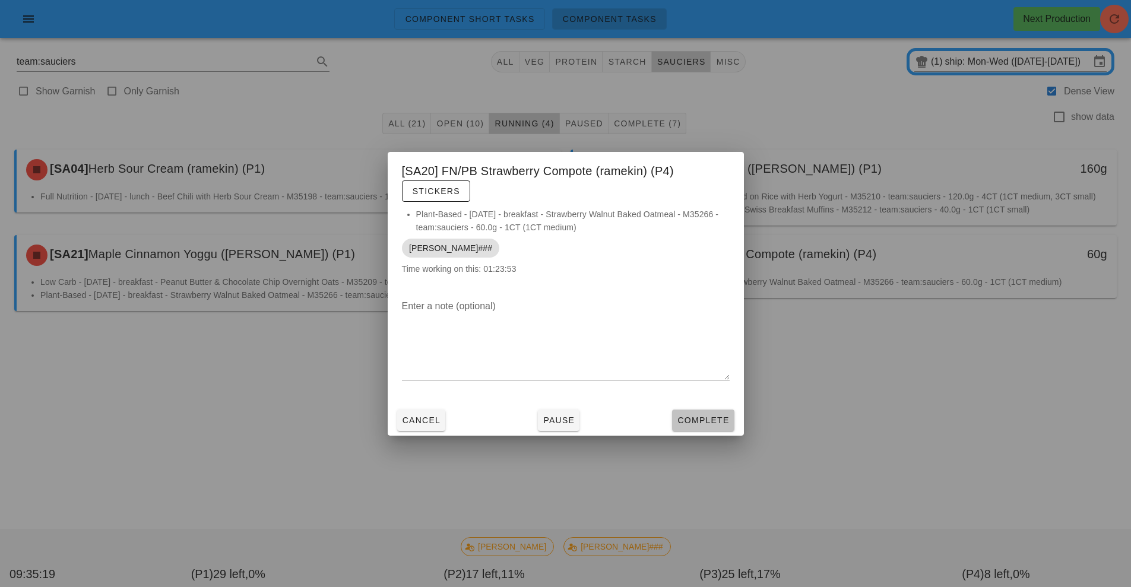
click at [701, 412] on button "Complete" at bounding box center [703, 420] width 62 height 21
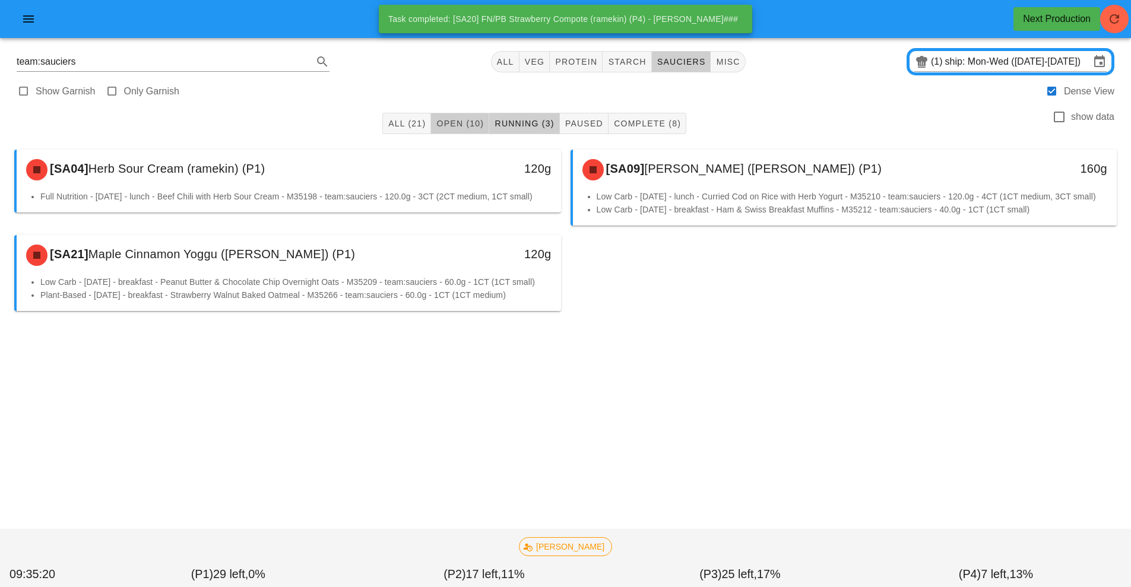
click at [458, 123] on span "Open (10)" at bounding box center [460, 124] width 48 height 10
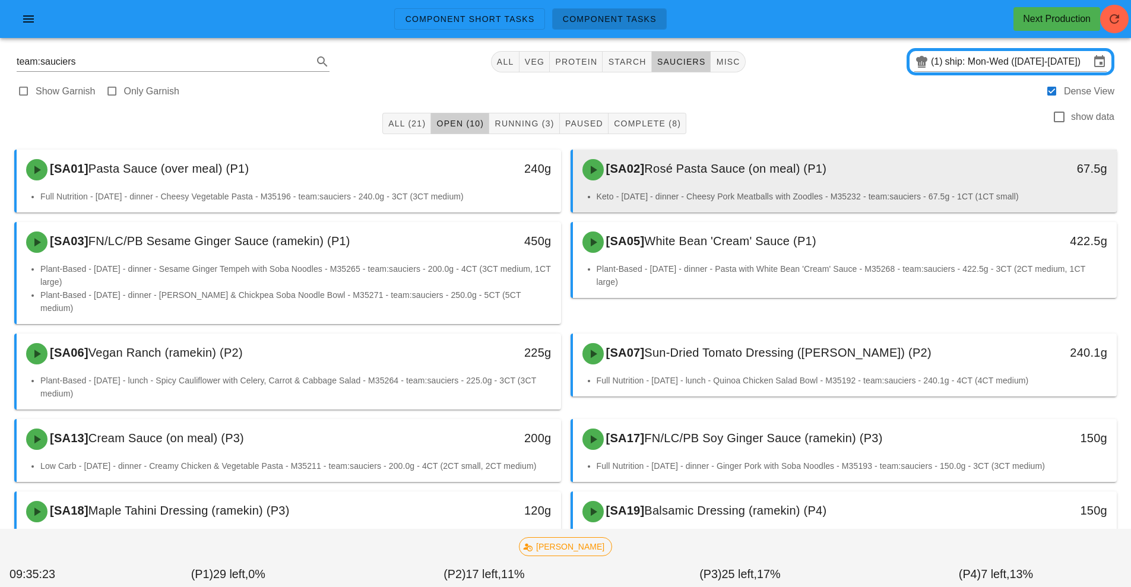
click at [720, 150] on div "[SA02] Rosé Pasta Sauce (on meal) (P1) 67.5g" at bounding box center [845, 170] width 545 height 40
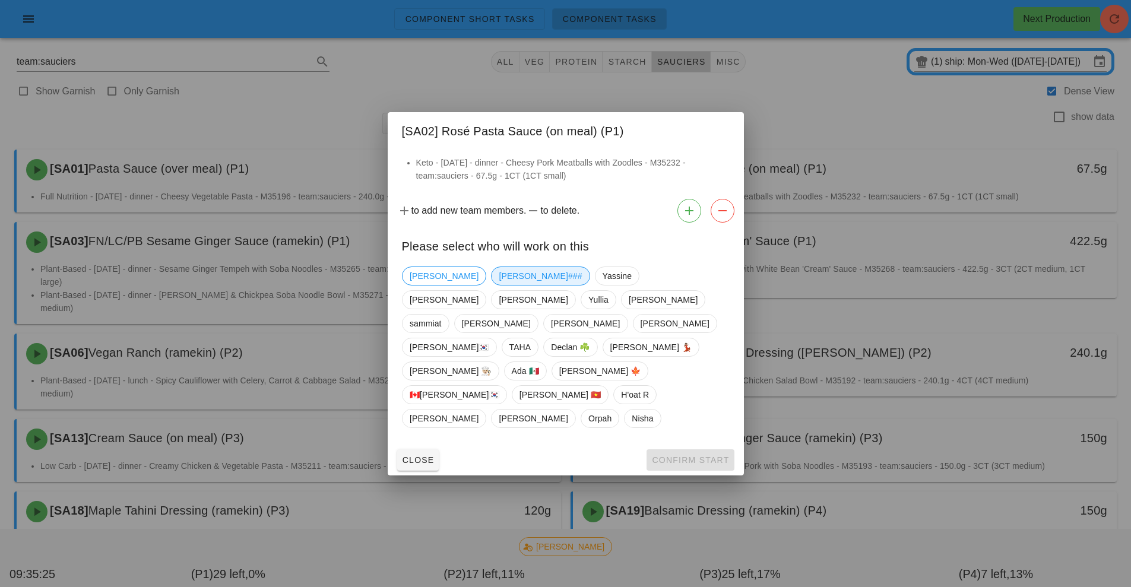
click at [499, 285] on span "[PERSON_NAME]###" at bounding box center [540, 276] width 83 height 18
click at [697, 450] on button "Confirm Start" at bounding box center [690, 460] width 87 height 21
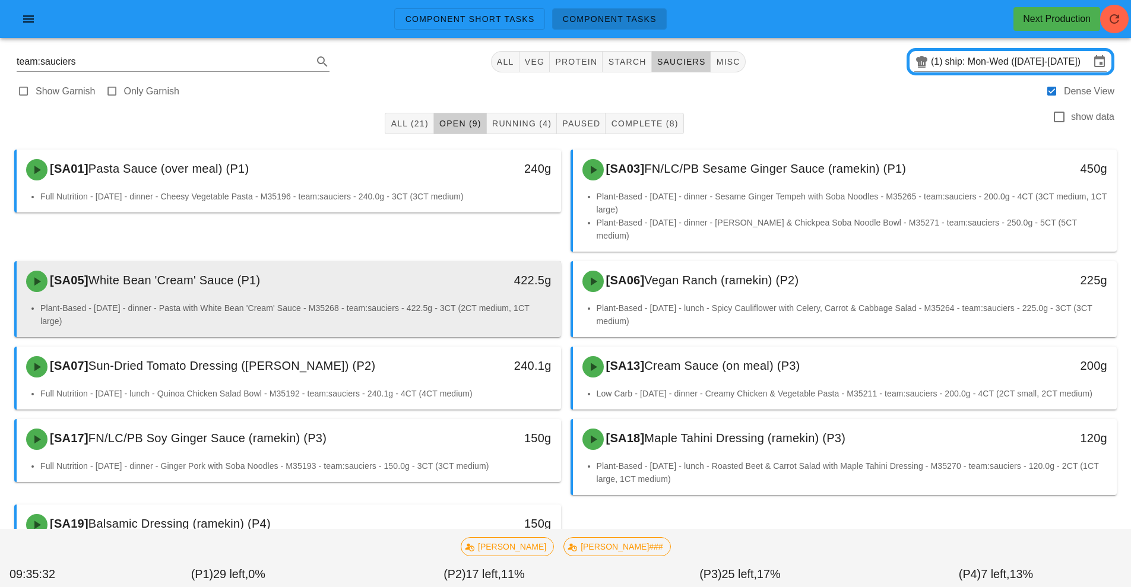
click at [381, 271] on div "[SA05] White Bean 'Cream' Sauce (P1)" at bounding box center [221, 282] width 404 height 36
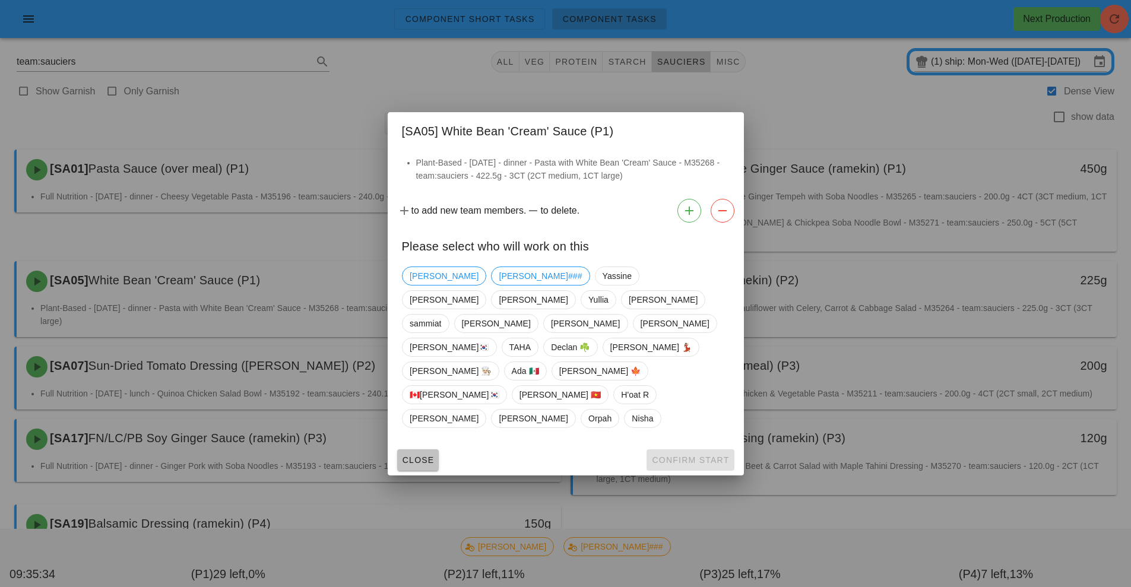
click at [420, 456] on span "Close" at bounding box center [418, 461] width 33 height 10
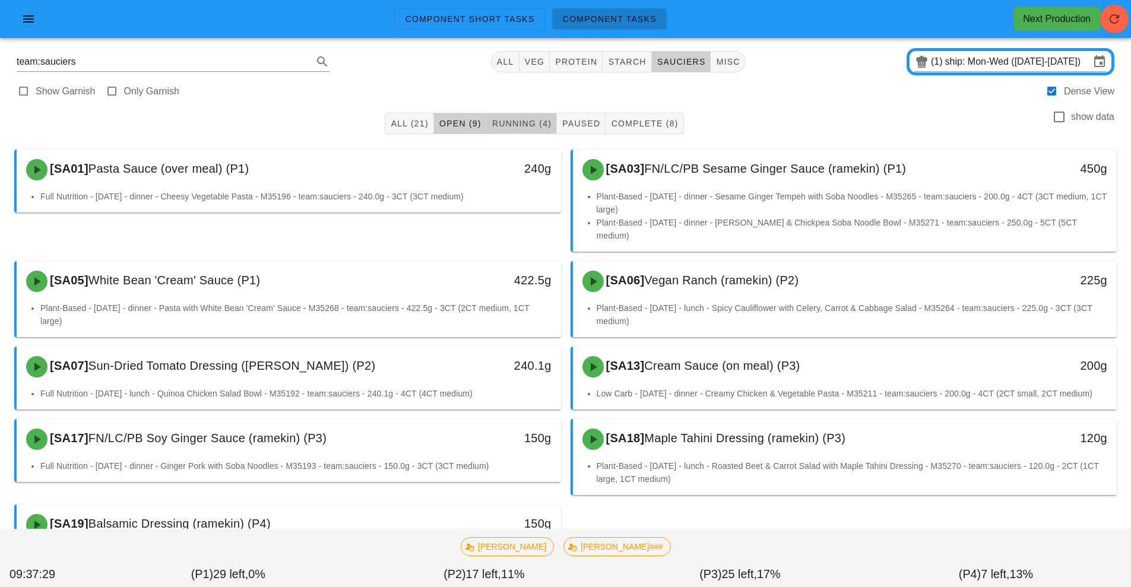
click at [525, 114] on button "Running (4)" at bounding box center [522, 123] width 70 height 21
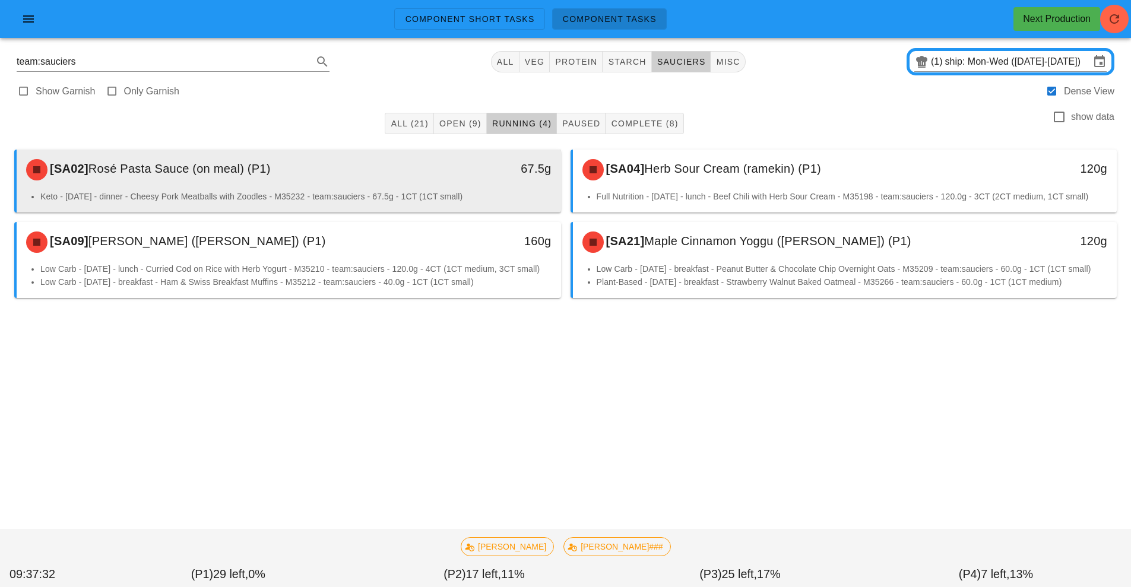
click at [413, 167] on div "[SA02] Rosé Pasta Sauce (on meal) (P1)" at bounding box center [221, 170] width 404 height 36
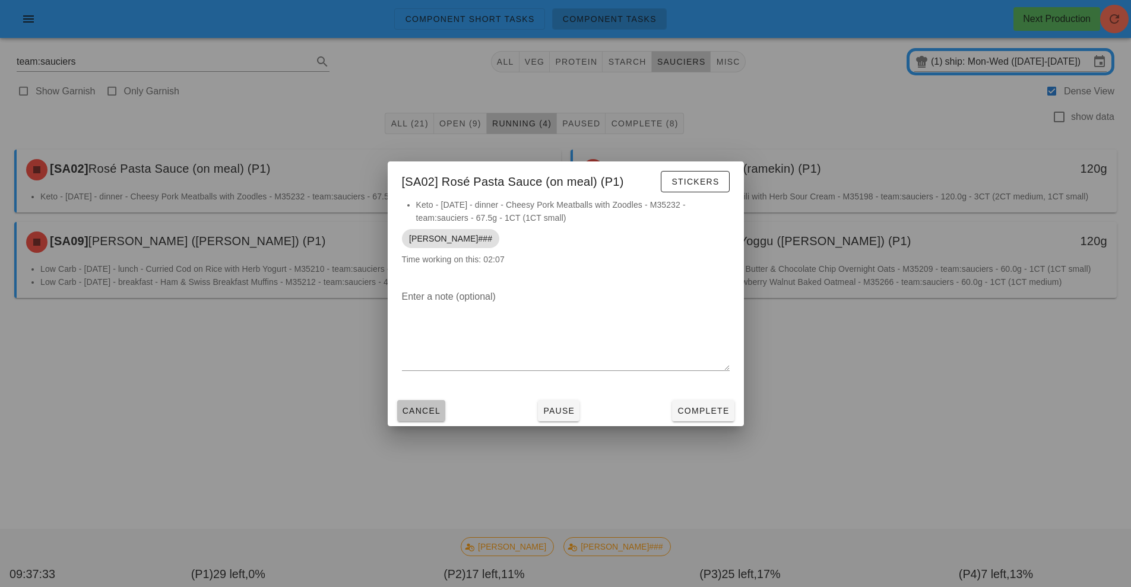
click at [429, 412] on span "Cancel" at bounding box center [421, 411] width 39 height 10
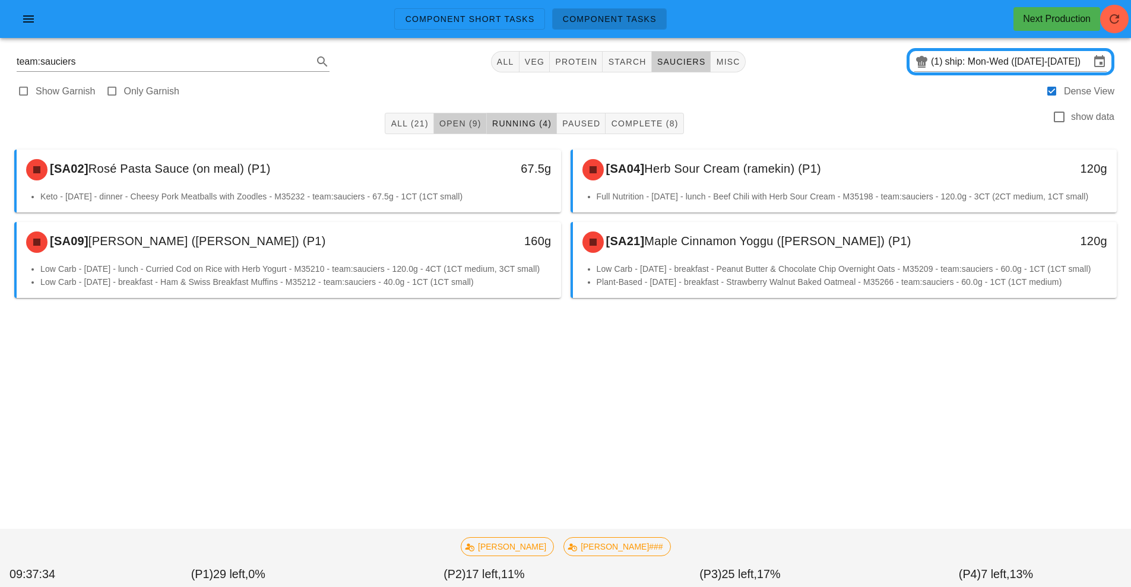
click at [461, 125] on span "Open (9)" at bounding box center [460, 124] width 43 height 10
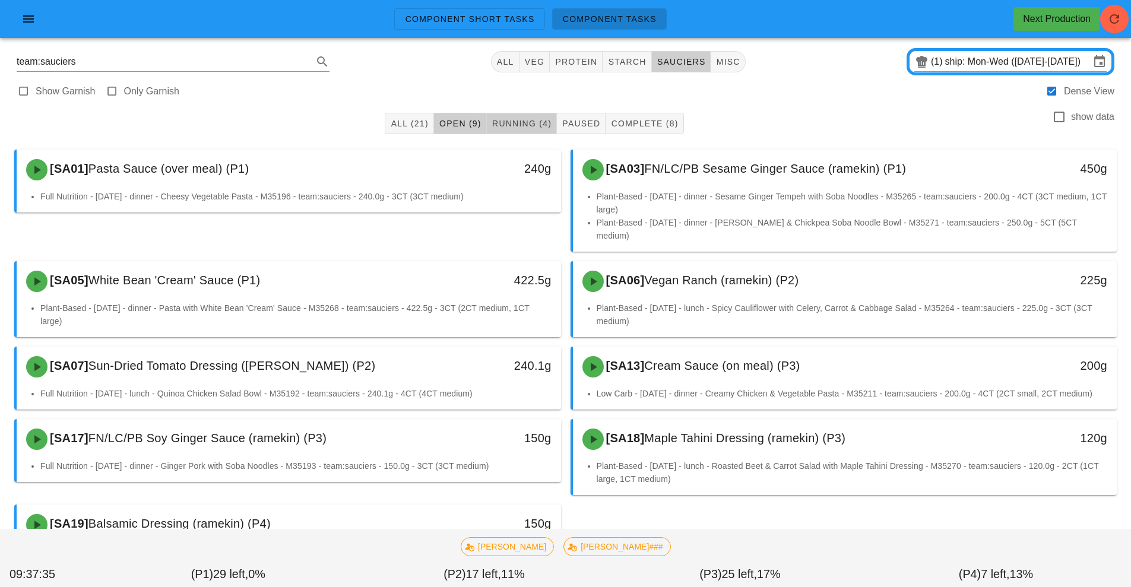
click at [524, 121] on span "Running (4)" at bounding box center [522, 124] width 60 height 10
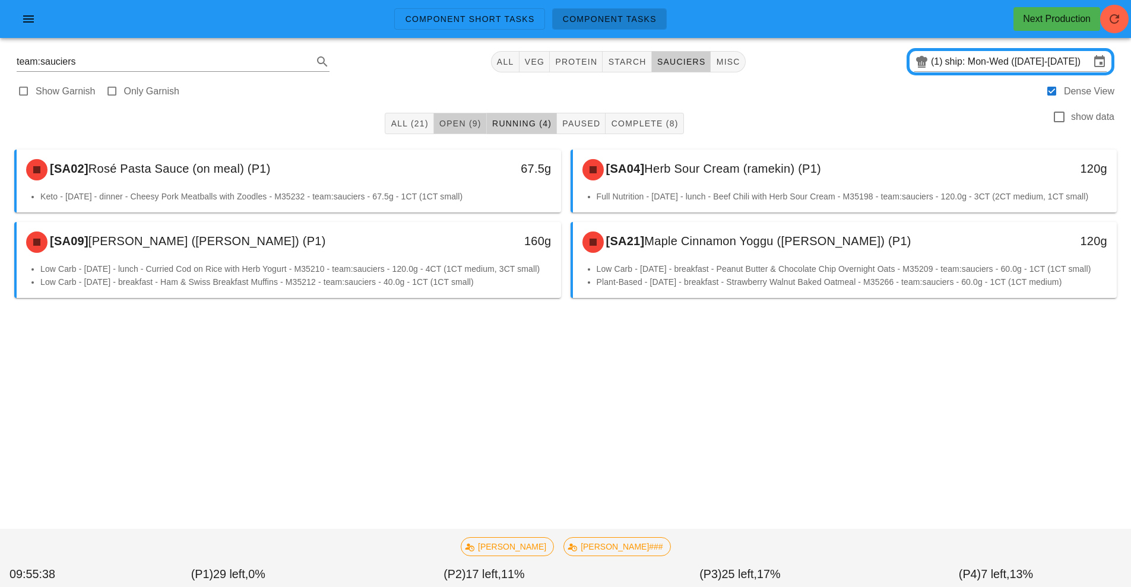
click at [461, 122] on span "Open (9)" at bounding box center [460, 124] width 43 height 10
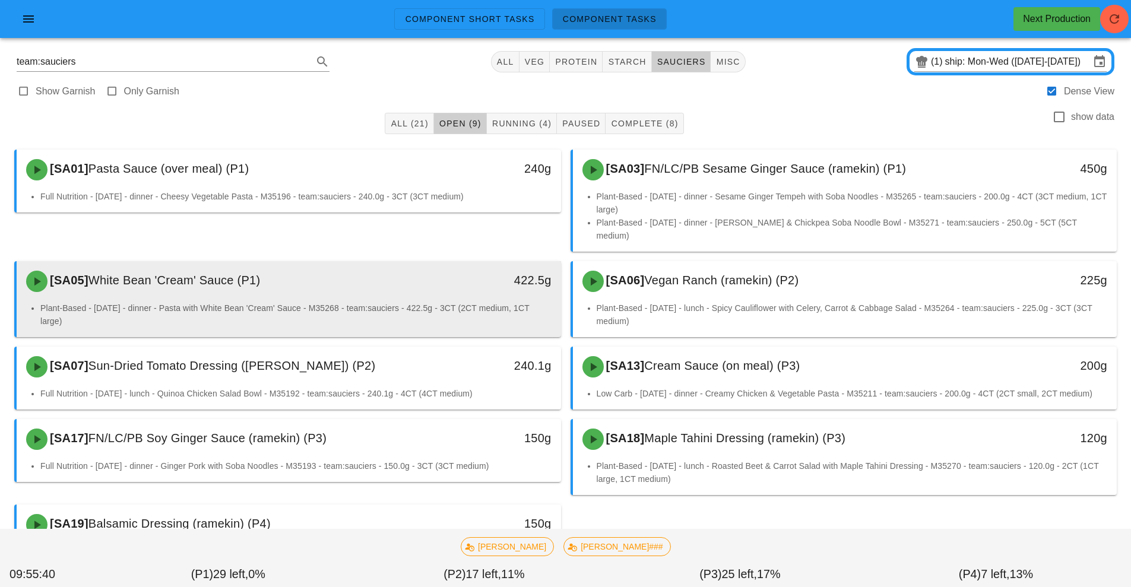
click at [384, 288] on div "[SA05] White Bean 'Cream' Sauce (P1) 422.5g" at bounding box center [289, 281] width 545 height 40
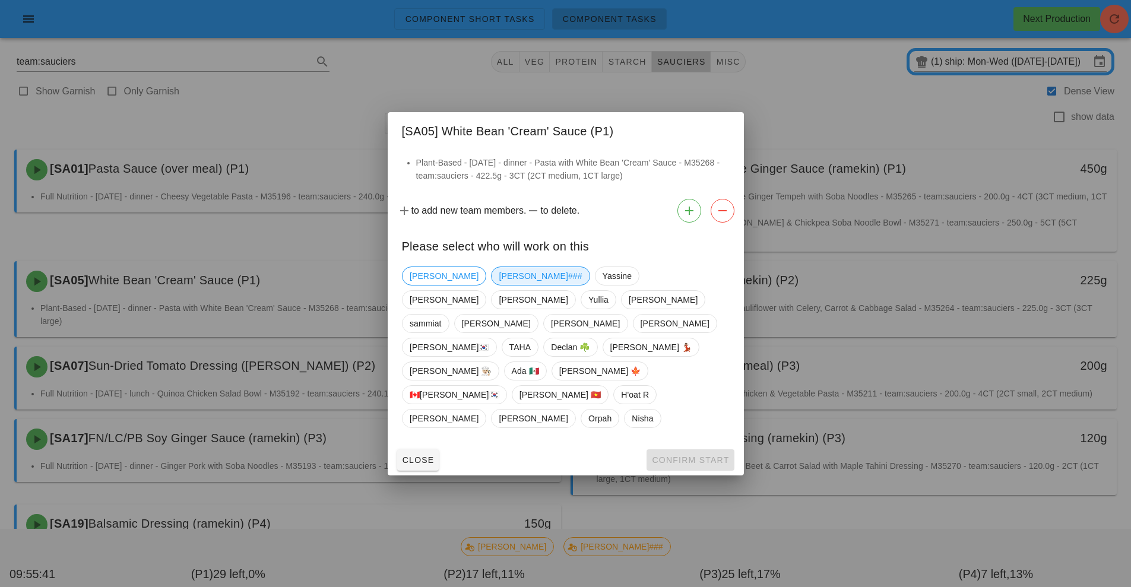
click at [499, 285] on span "[PERSON_NAME]###" at bounding box center [540, 276] width 83 height 18
click at [697, 450] on button "Confirm Start" at bounding box center [690, 460] width 87 height 21
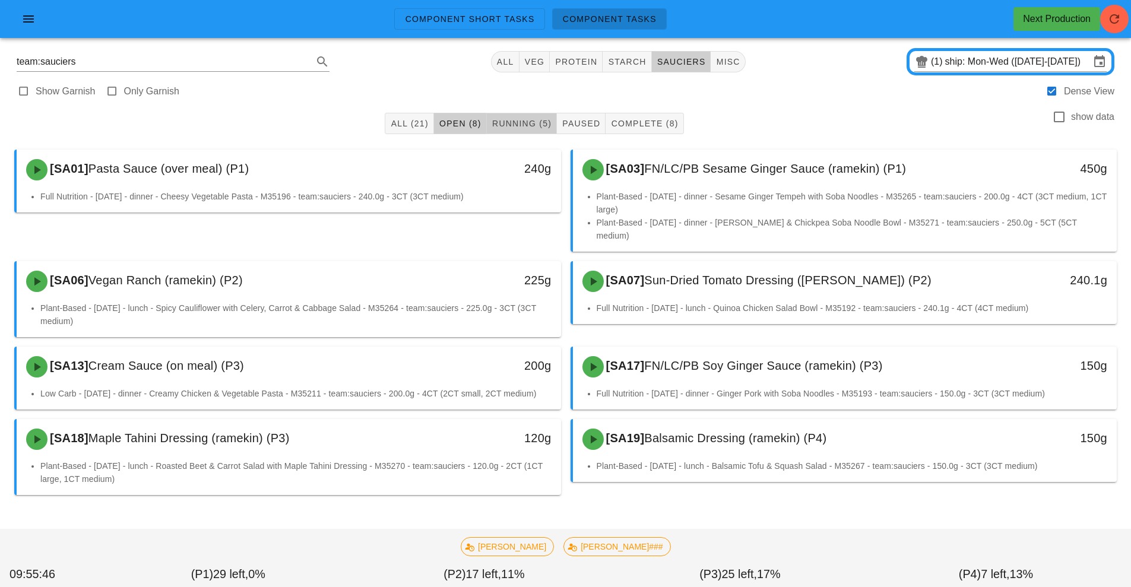
click at [525, 127] on span "Running (5)" at bounding box center [522, 124] width 60 height 10
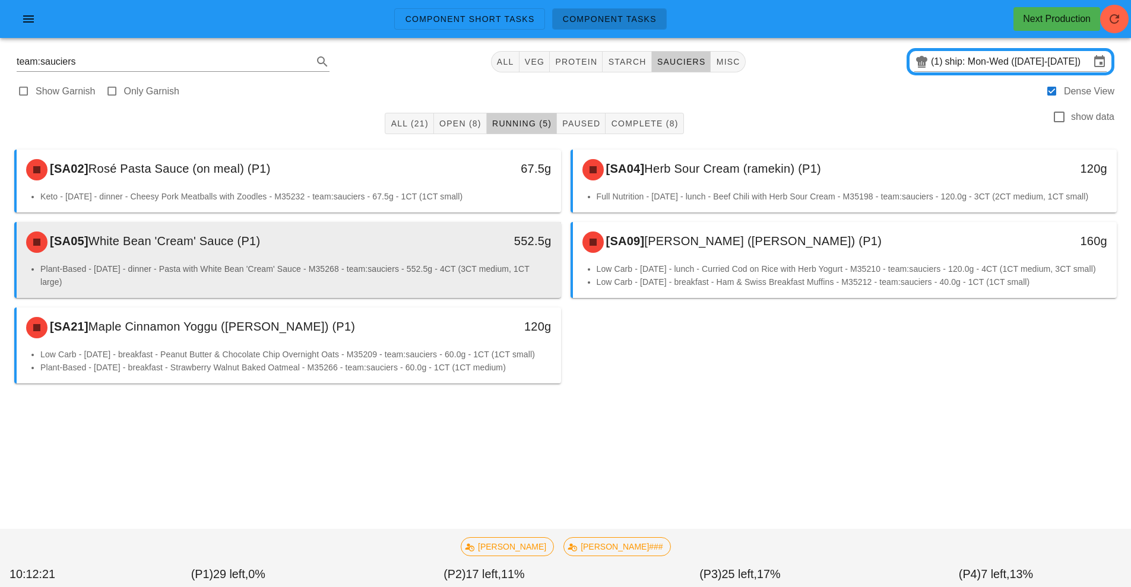
click at [467, 264] on li "Plant-Based - [DATE] - dinner - Pasta with White Bean 'Cream' Sauce - M35268 - …" at bounding box center [295, 276] width 511 height 26
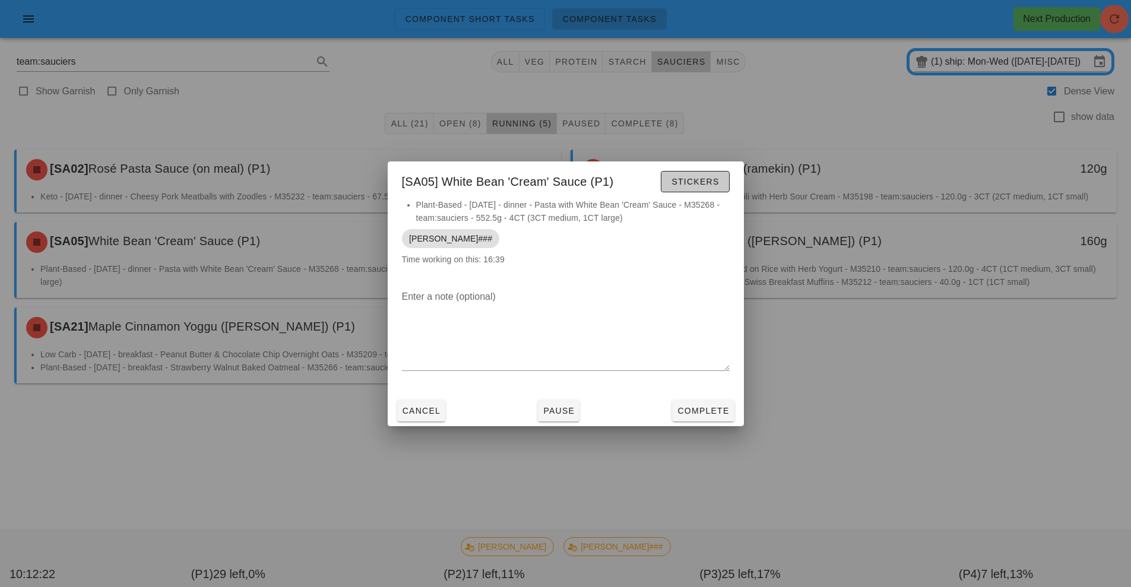
click at [682, 180] on span "Stickers" at bounding box center [695, 182] width 48 height 10
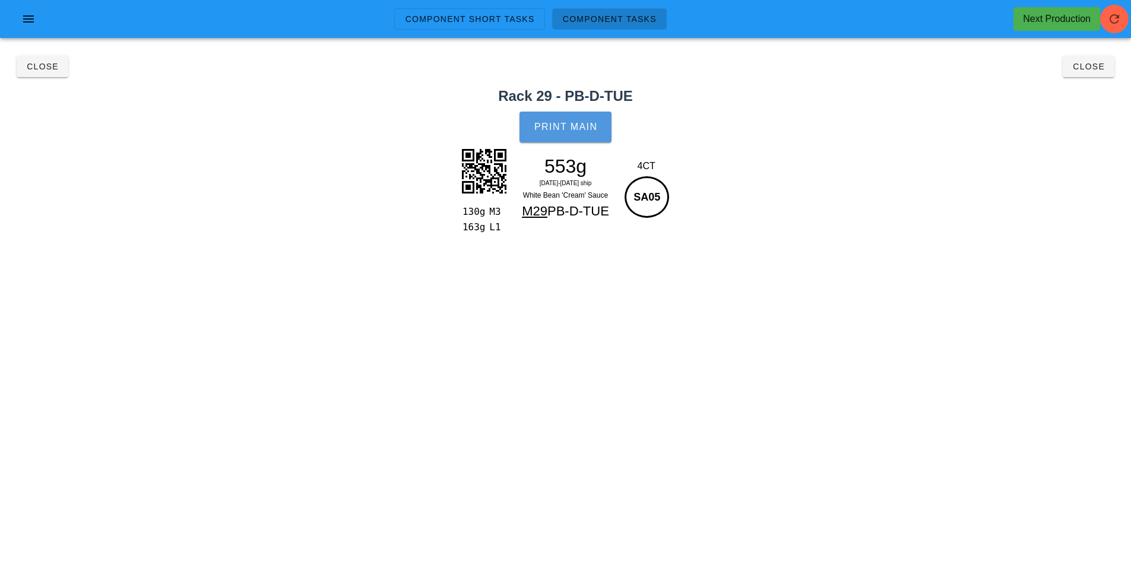
click at [565, 139] on button "Print Main" at bounding box center [565, 127] width 91 height 31
click at [29, 73] on button "Close" at bounding box center [43, 66] width 52 height 21
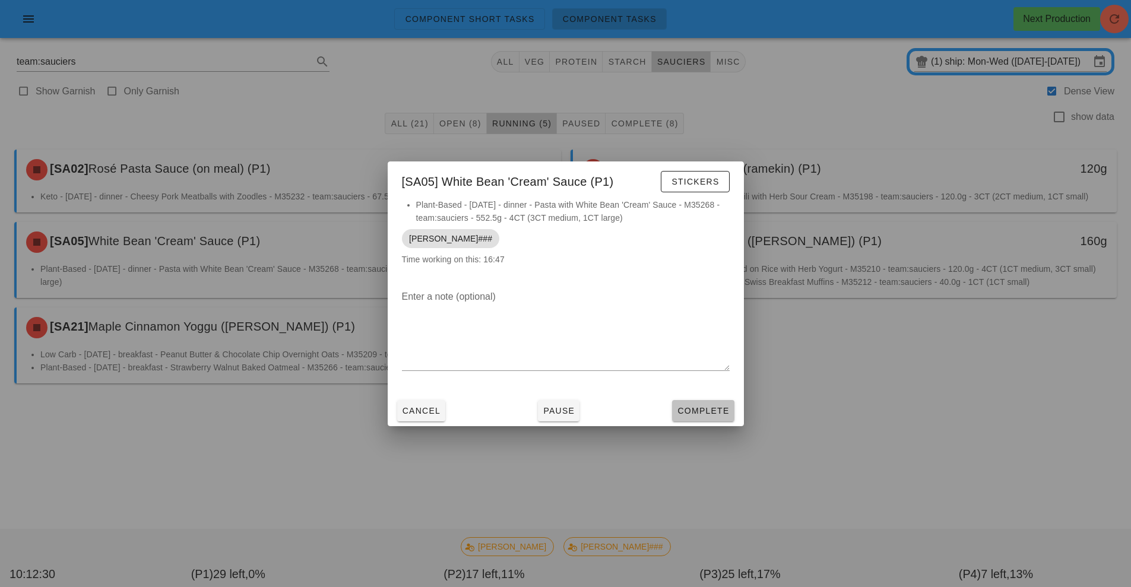
click at [714, 403] on button "Complete" at bounding box center [703, 410] width 62 height 21
